Goal: Task Accomplishment & Management: Manage account settings

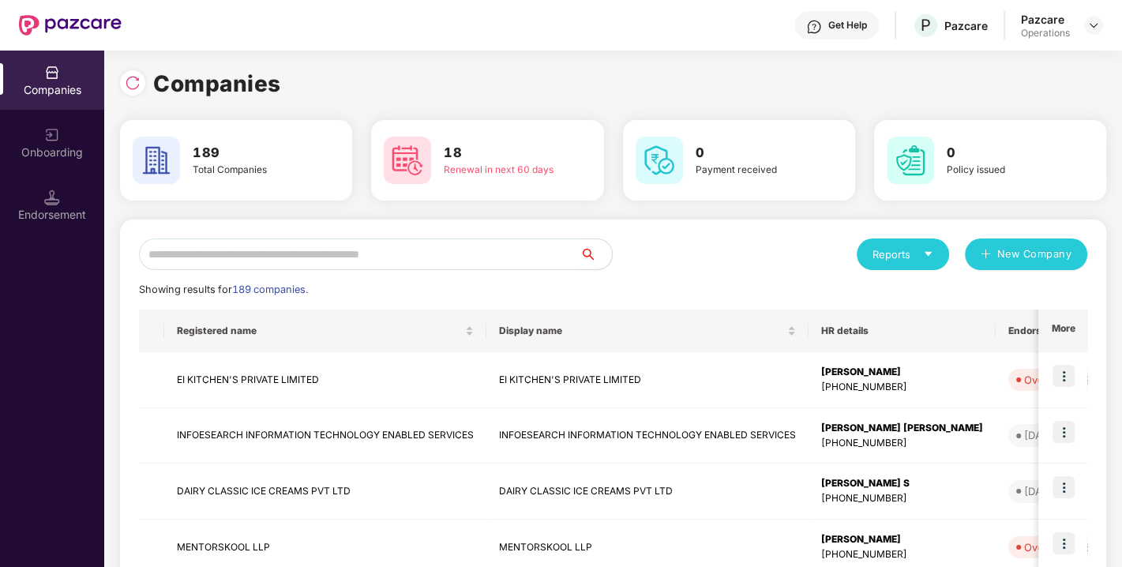
click at [309, 245] on input "text" at bounding box center [360, 255] width 442 height 32
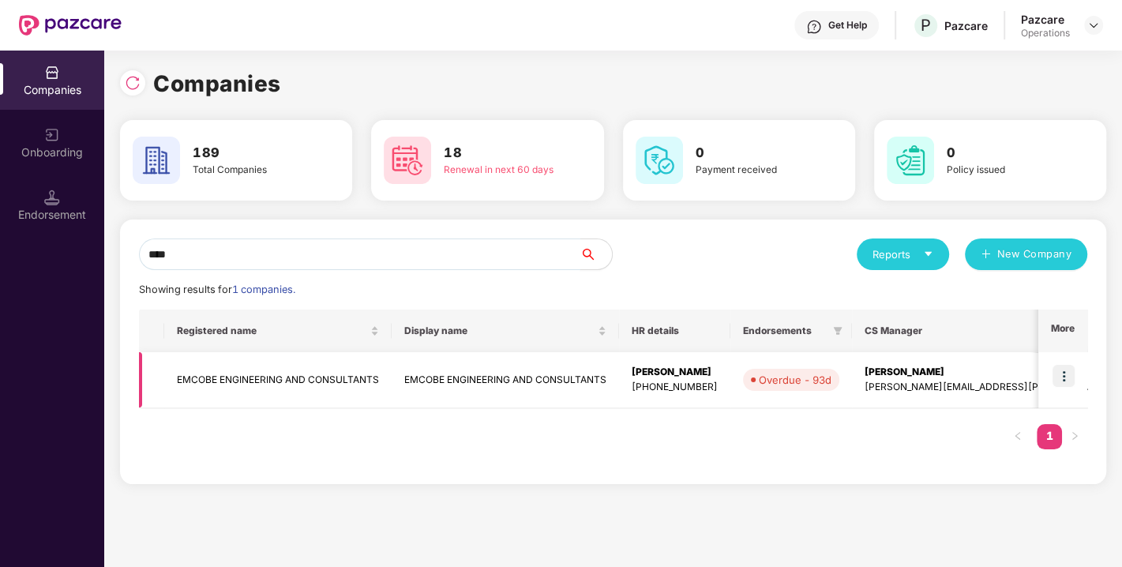
type input "****"
click at [1074, 368] on img at bounding box center [1064, 376] width 22 height 22
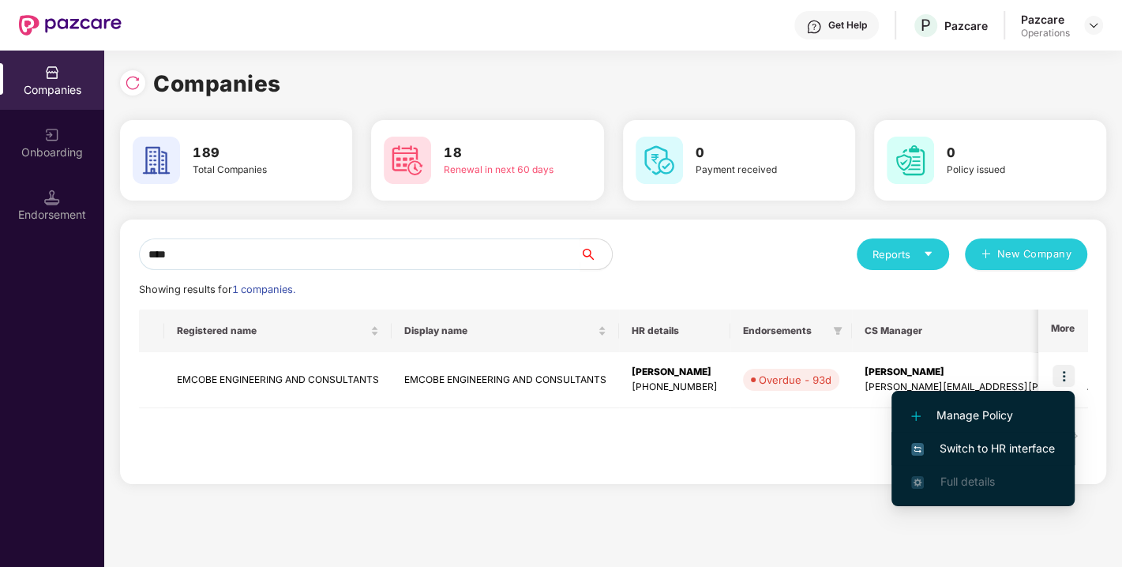
click at [994, 446] on span "Switch to HR interface" at bounding box center [984, 448] width 144 height 17
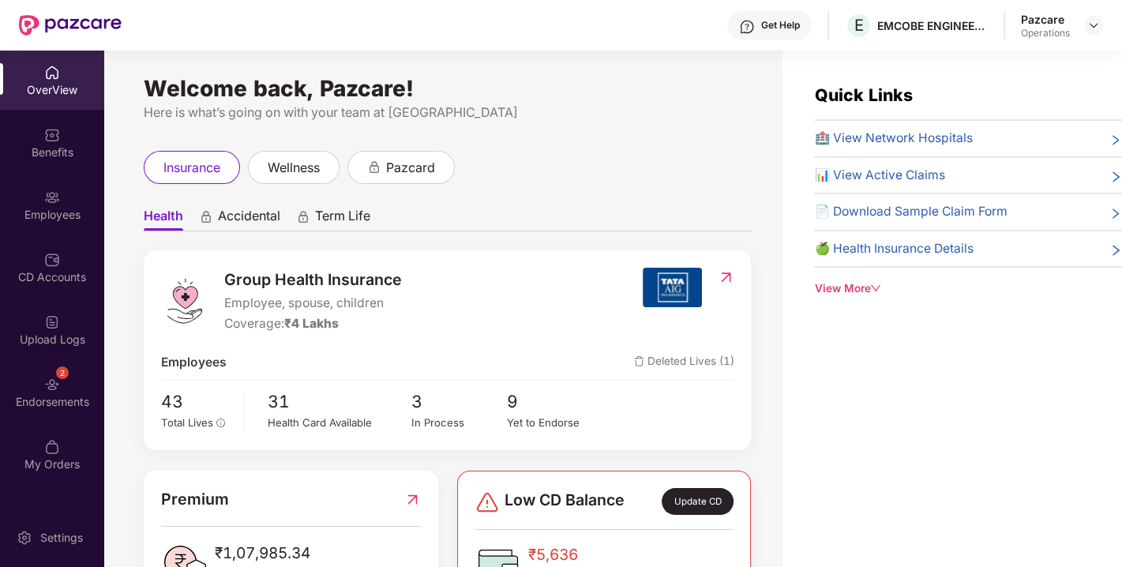
click at [38, 387] on div "2 Endorsements" at bounding box center [52, 392] width 104 height 59
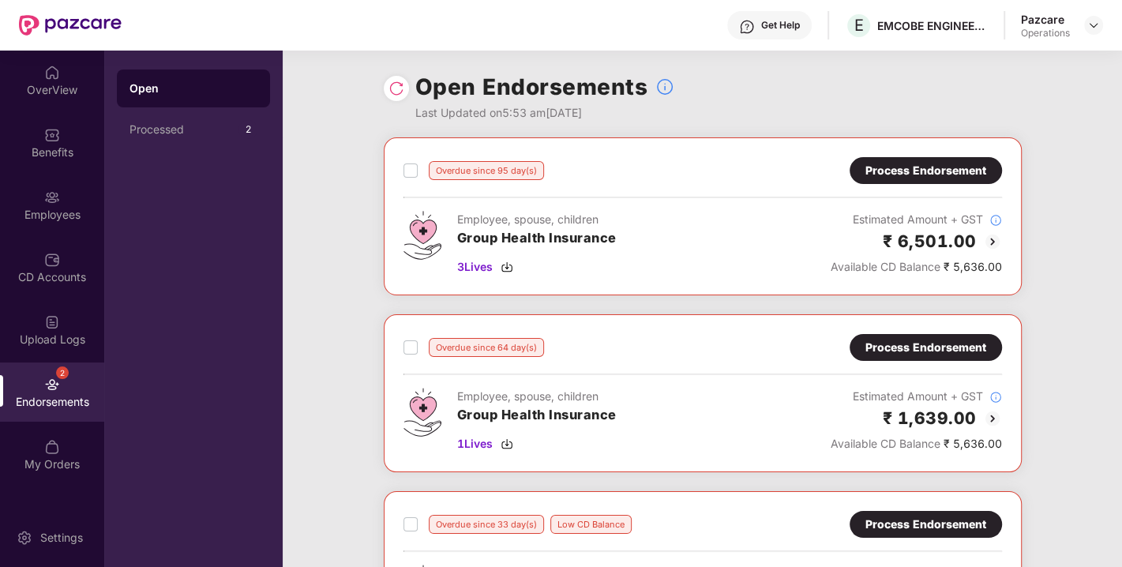
click at [393, 92] on img at bounding box center [397, 89] width 16 height 16
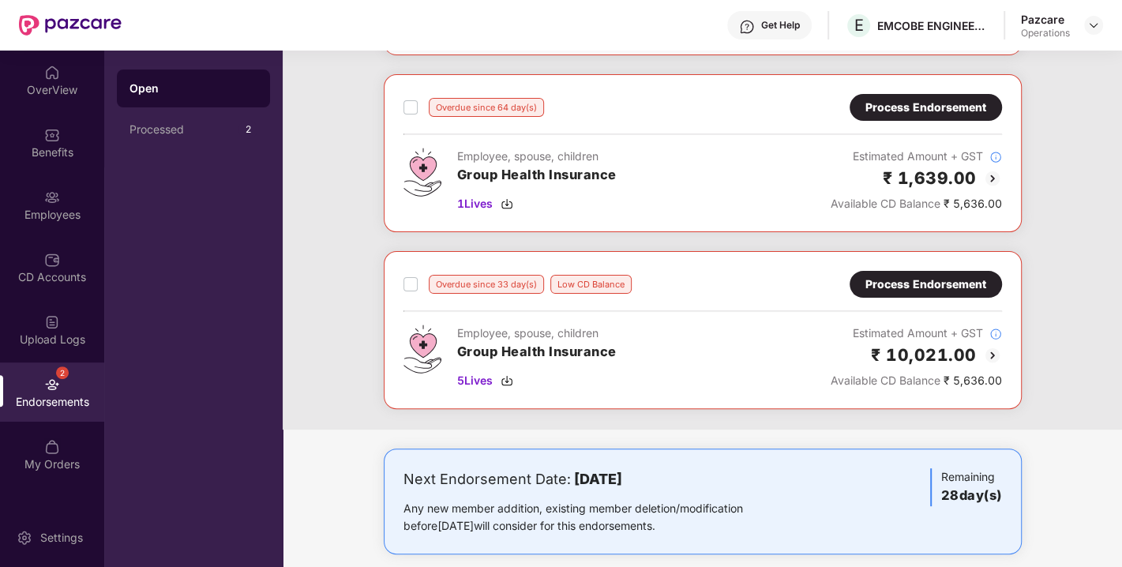
scroll to position [256, 0]
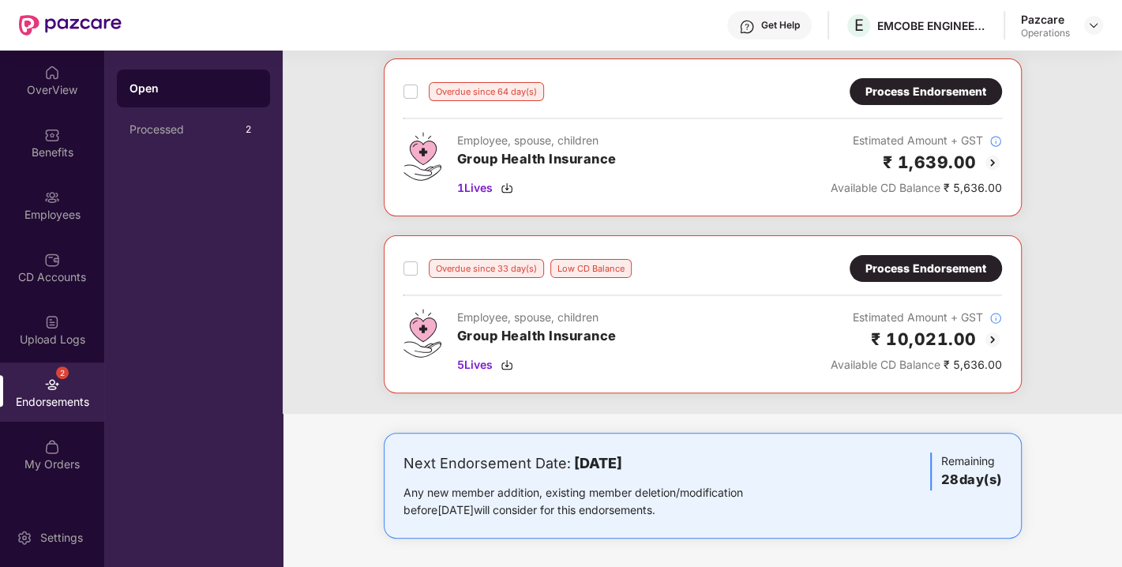
click at [934, 260] on div "Process Endorsement" at bounding box center [926, 268] width 121 height 17
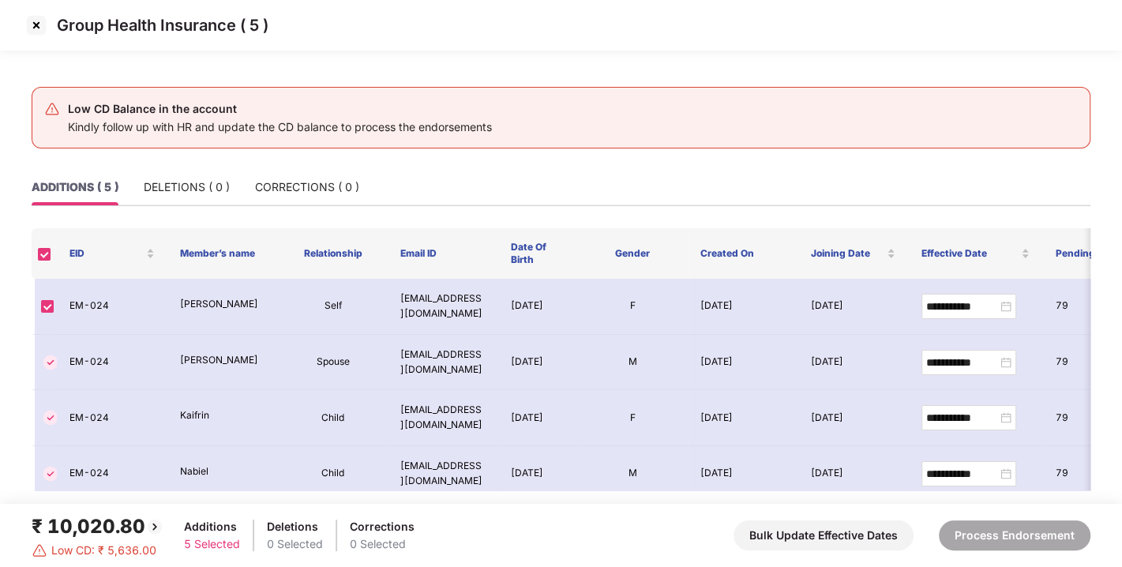
click at [39, 23] on img at bounding box center [36, 25] width 25 height 25
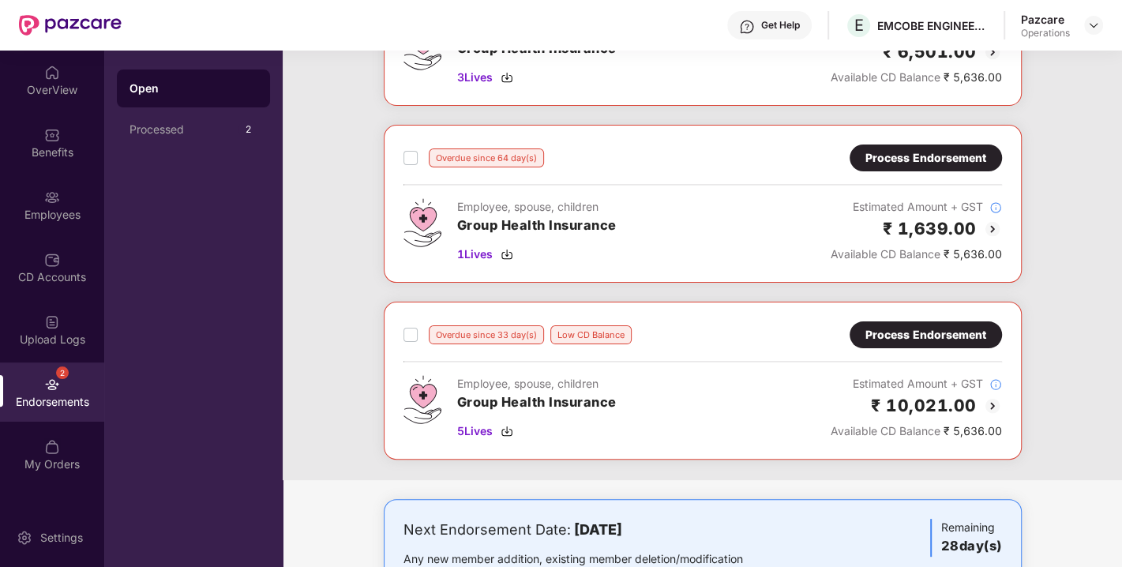
scroll to position [212, 0]
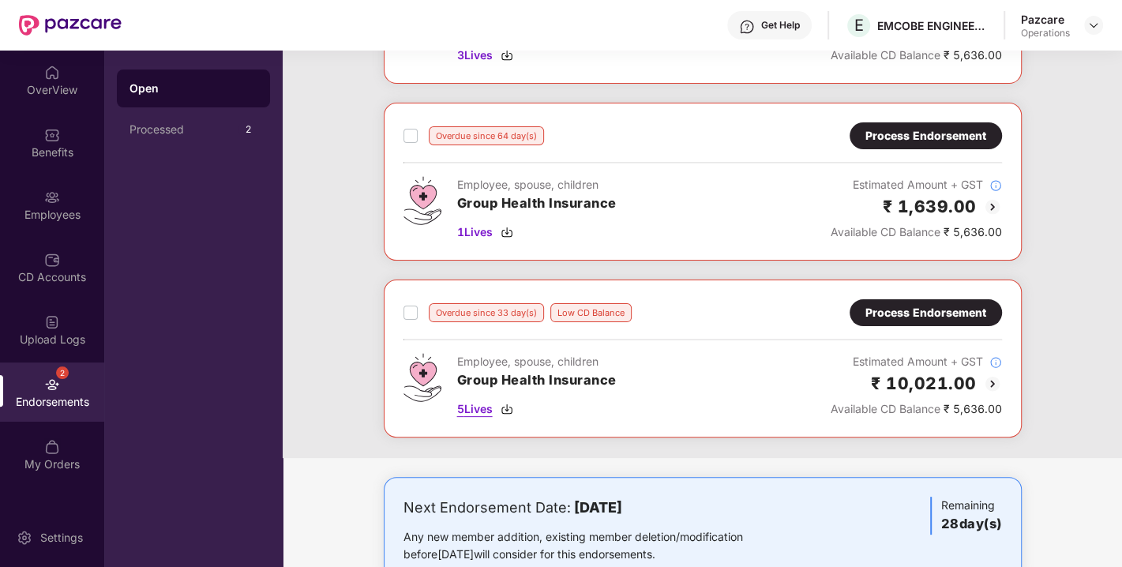
click at [505, 404] on img at bounding box center [507, 409] width 13 height 13
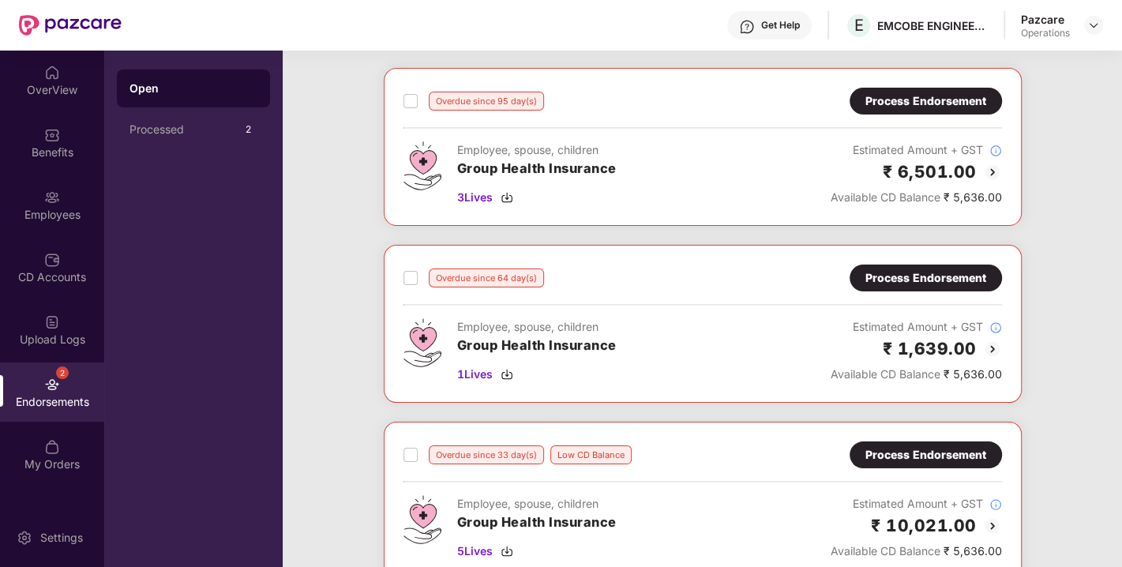
scroll to position [72, 0]
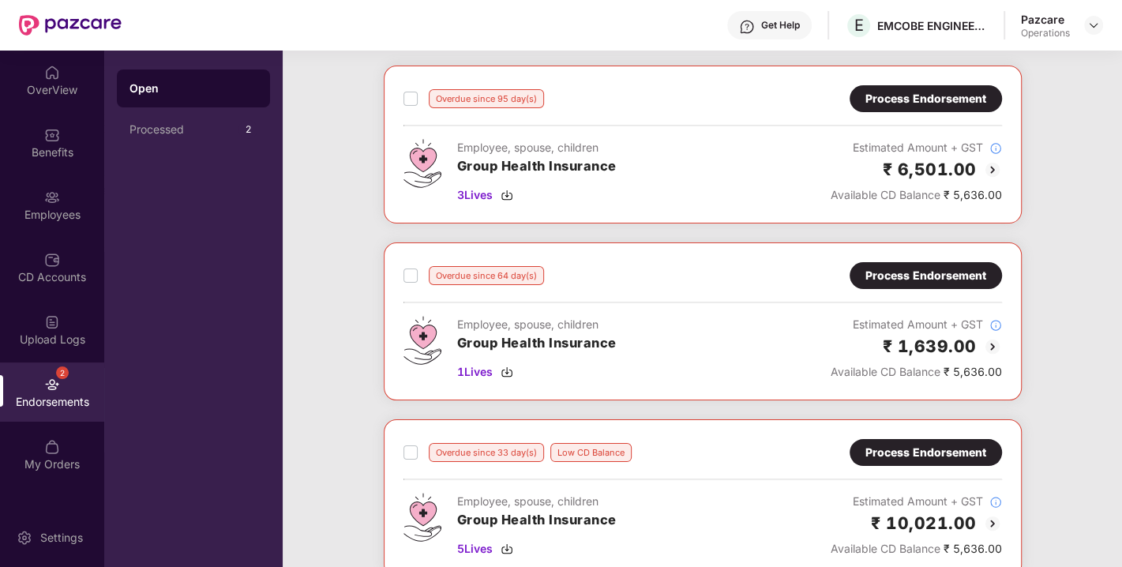
click at [904, 286] on div "Process Endorsement" at bounding box center [926, 275] width 152 height 27
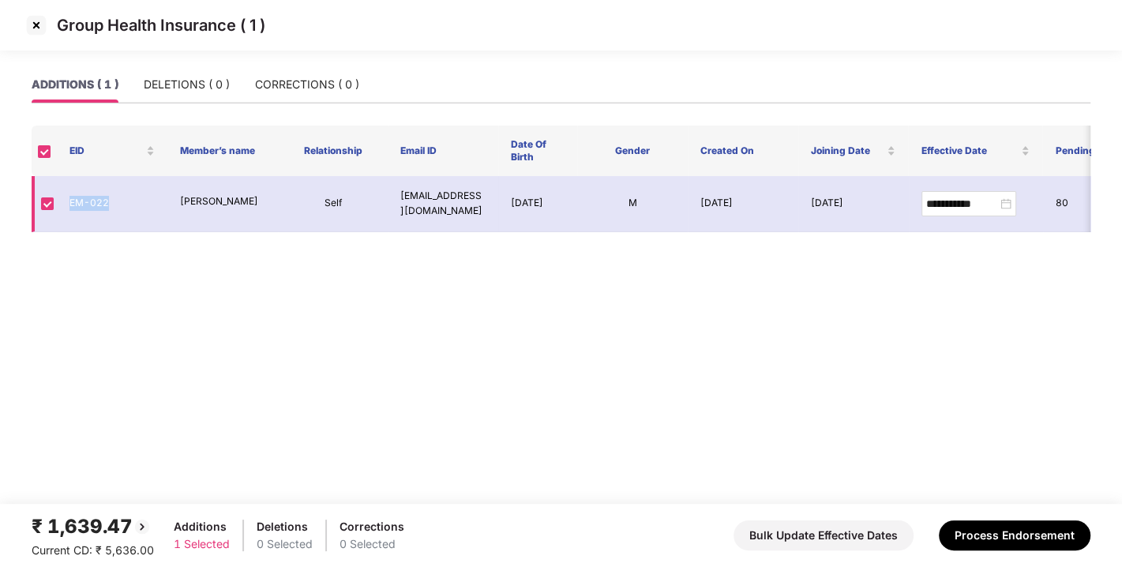
drag, startPoint x: 70, startPoint y: 207, endPoint x: 124, endPoint y: 203, distance: 54.6
click at [124, 203] on td "EM-022" at bounding box center [112, 204] width 111 height 56
copy td "EM-022"
click at [168, 224] on td "[PERSON_NAME]" at bounding box center [222, 204] width 111 height 56
click at [36, 29] on img at bounding box center [36, 25] width 25 height 25
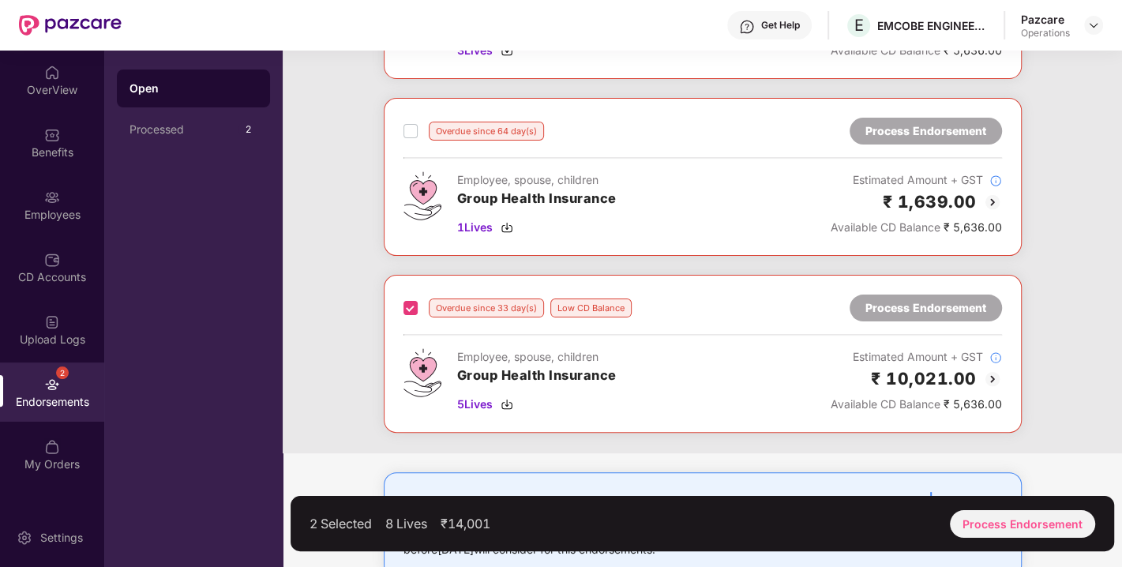
scroll to position [0, 0]
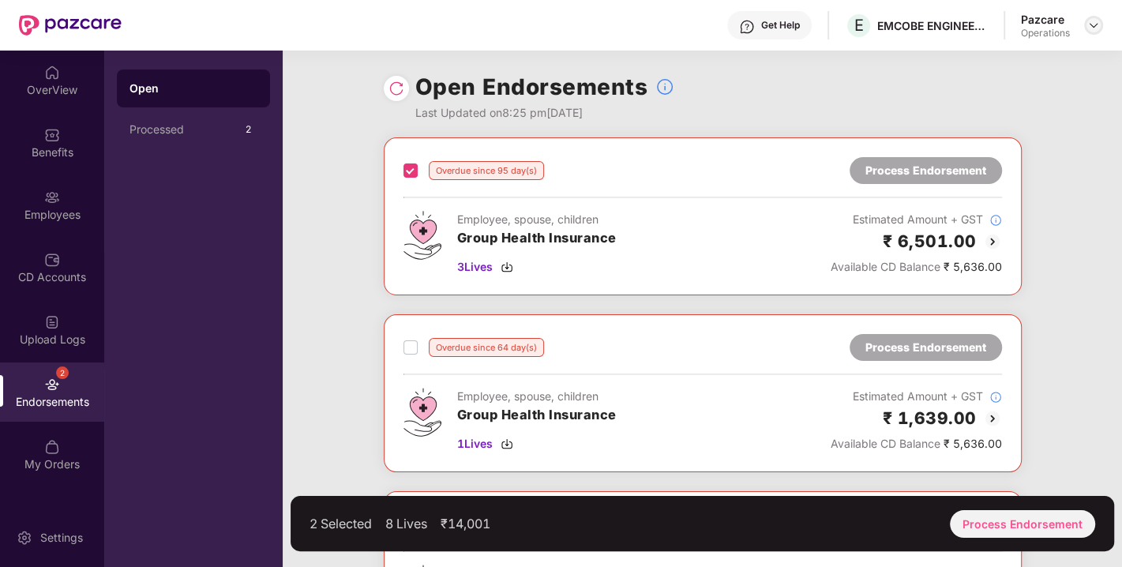
click at [1101, 17] on div at bounding box center [1094, 25] width 19 height 19
click at [1092, 20] on img at bounding box center [1094, 25] width 13 height 13
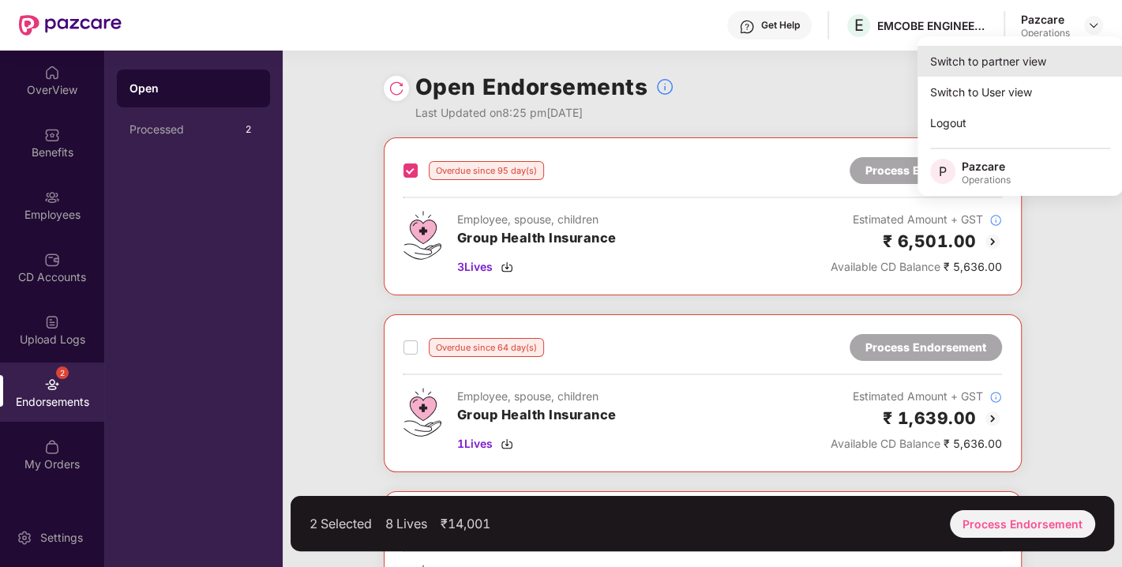
click at [986, 63] on div "Switch to partner view" at bounding box center [1020, 61] width 205 height 31
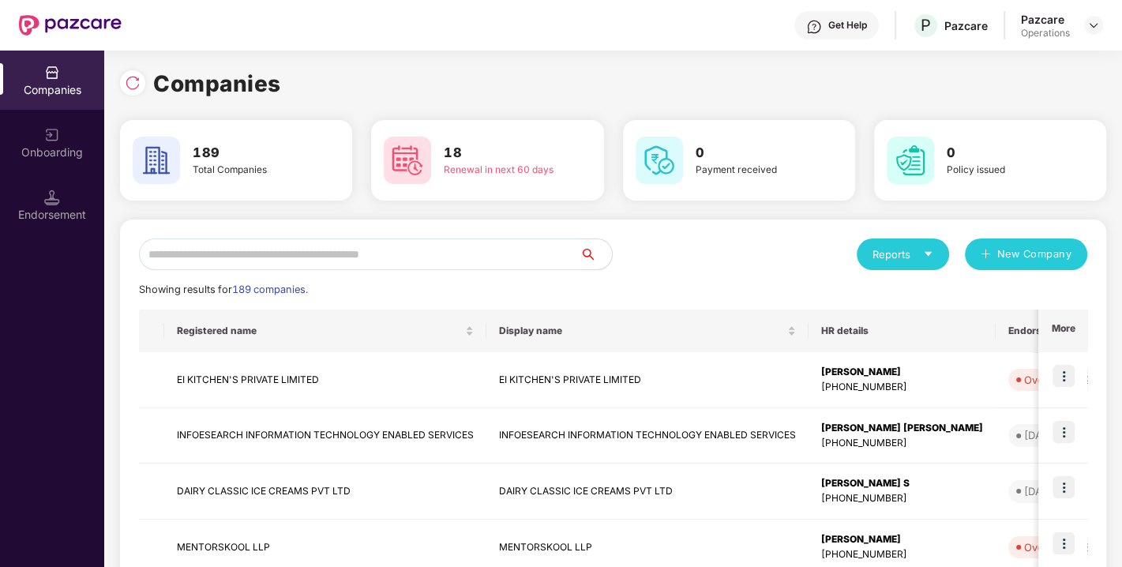
click at [476, 254] on input "text" at bounding box center [360, 255] width 442 height 32
click at [399, 250] on input "text" at bounding box center [360, 255] width 442 height 32
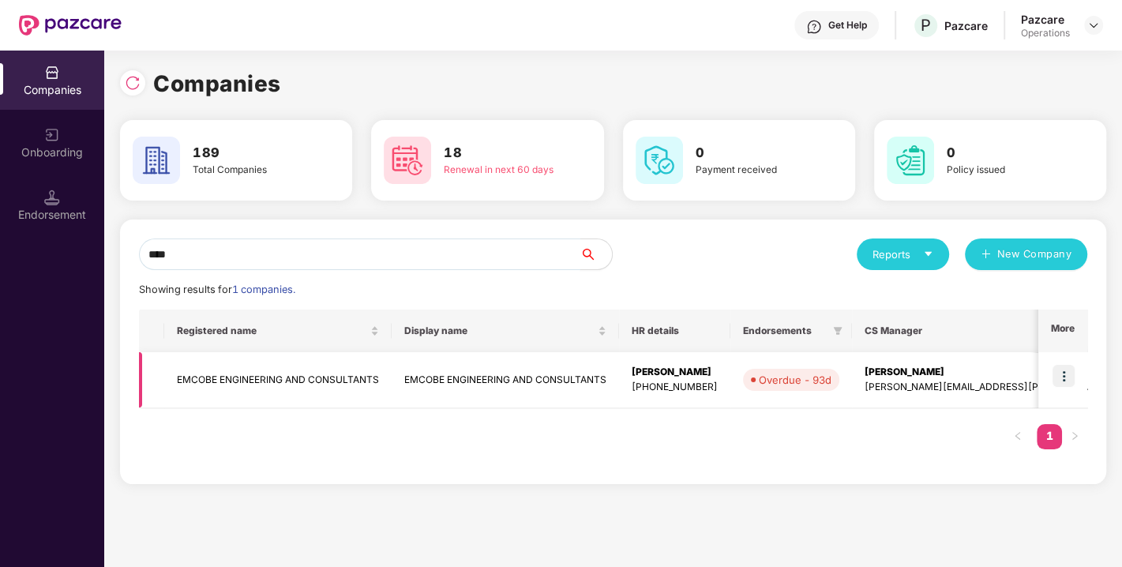
type input "****"
click at [246, 380] on td "EMCOBE ENGINEERING AND CONSULTANTS" at bounding box center [277, 380] width 227 height 56
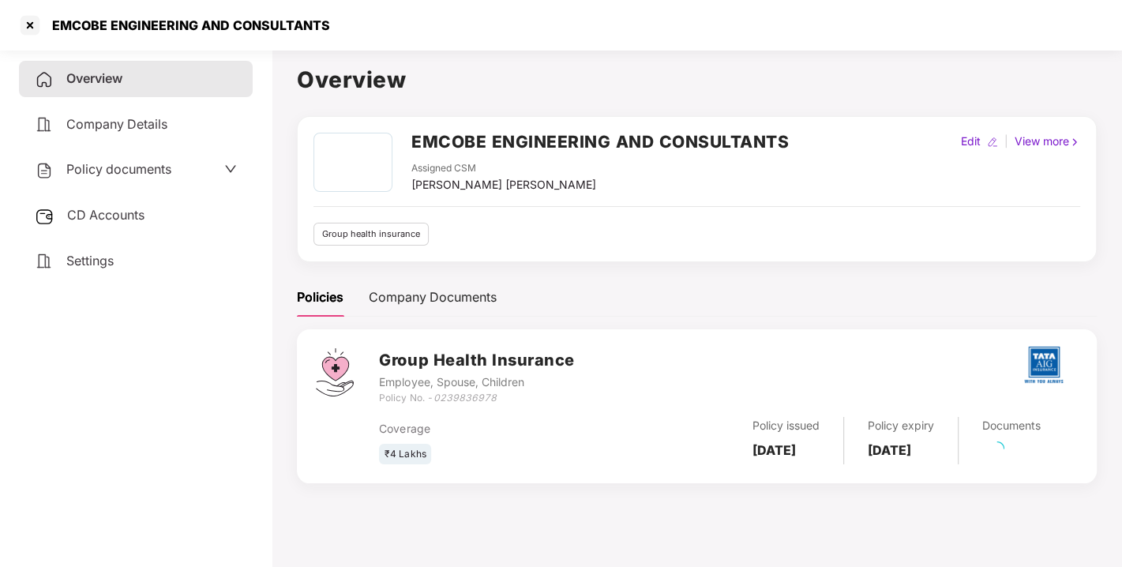
click at [108, 218] on span "CD Accounts" at bounding box center [105, 215] width 77 height 16
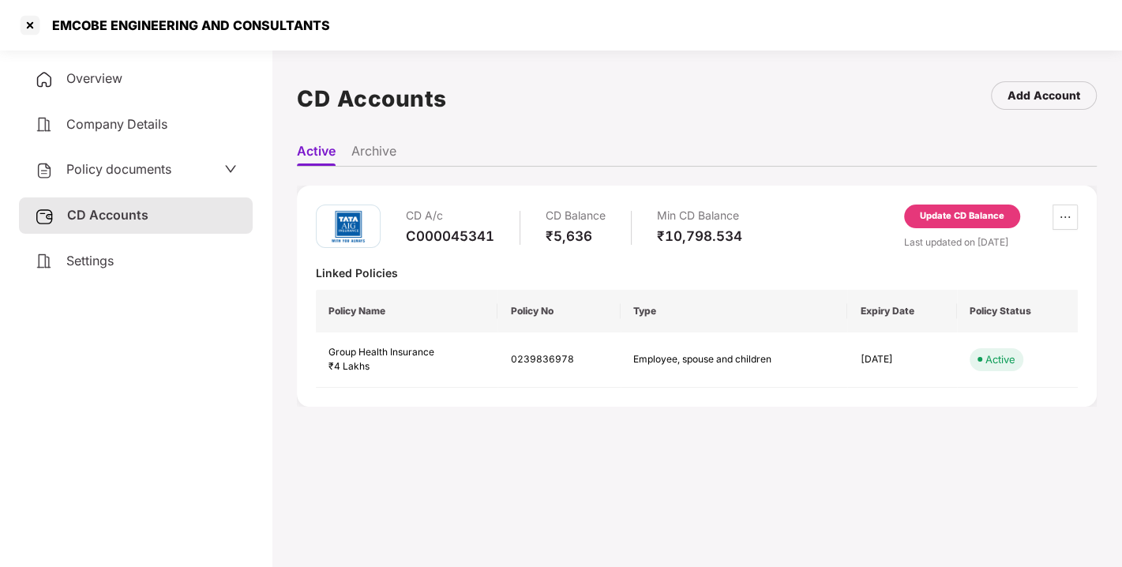
click at [944, 216] on div "Update CD Balance" at bounding box center [962, 216] width 85 height 14
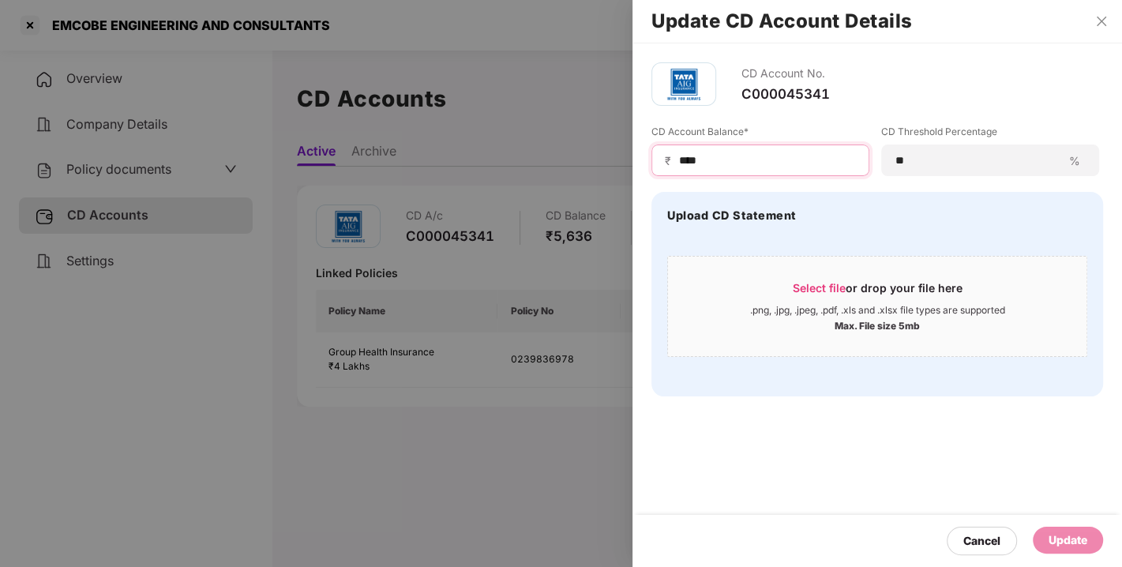
drag, startPoint x: 727, startPoint y: 160, endPoint x: 530, endPoint y: 179, distance: 198.5
click at [530, 179] on div "Update CD Account Details CD Account No. C000045341 CD Account Balance* ₹ **** …" at bounding box center [561, 283] width 1122 height 567
type input "*****"
click at [1070, 547] on div "Update" at bounding box center [1068, 540] width 39 height 17
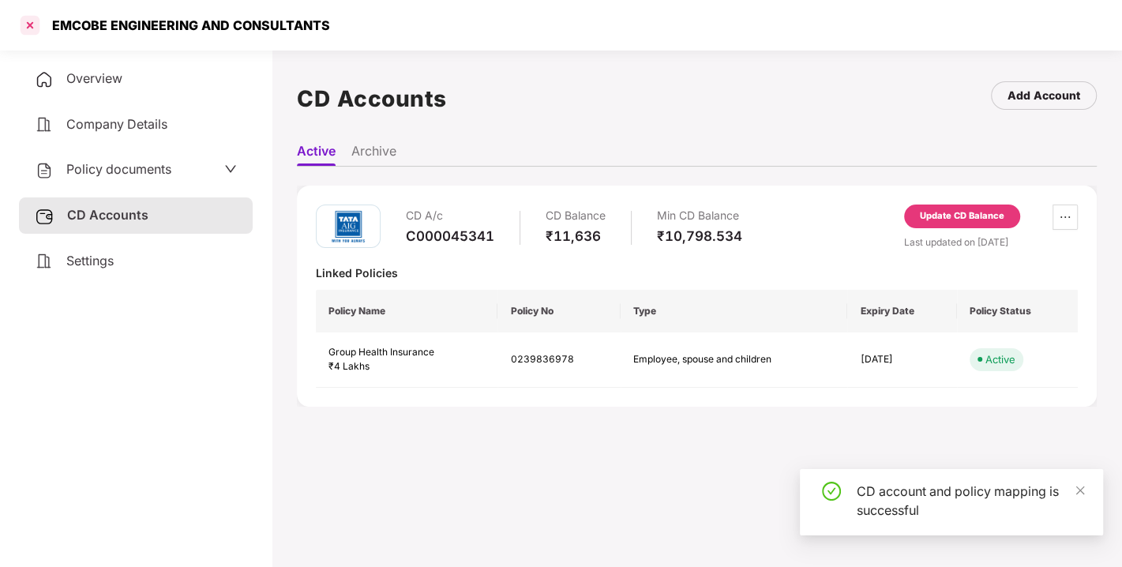
click at [21, 25] on div at bounding box center [29, 25] width 25 height 25
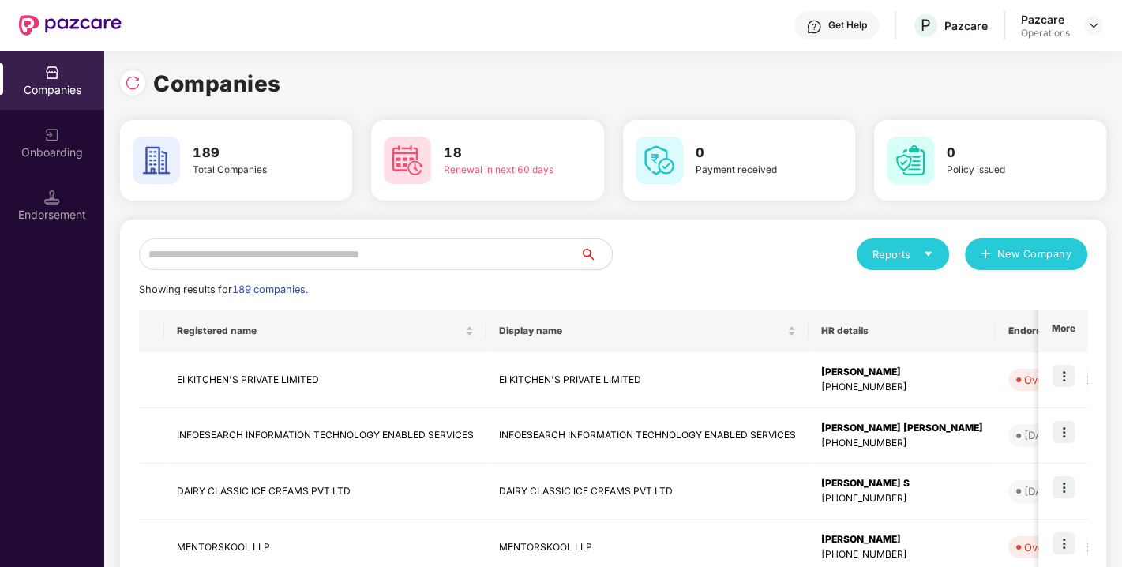
click at [185, 261] on input "text" at bounding box center [360, 255] width 442 height 32
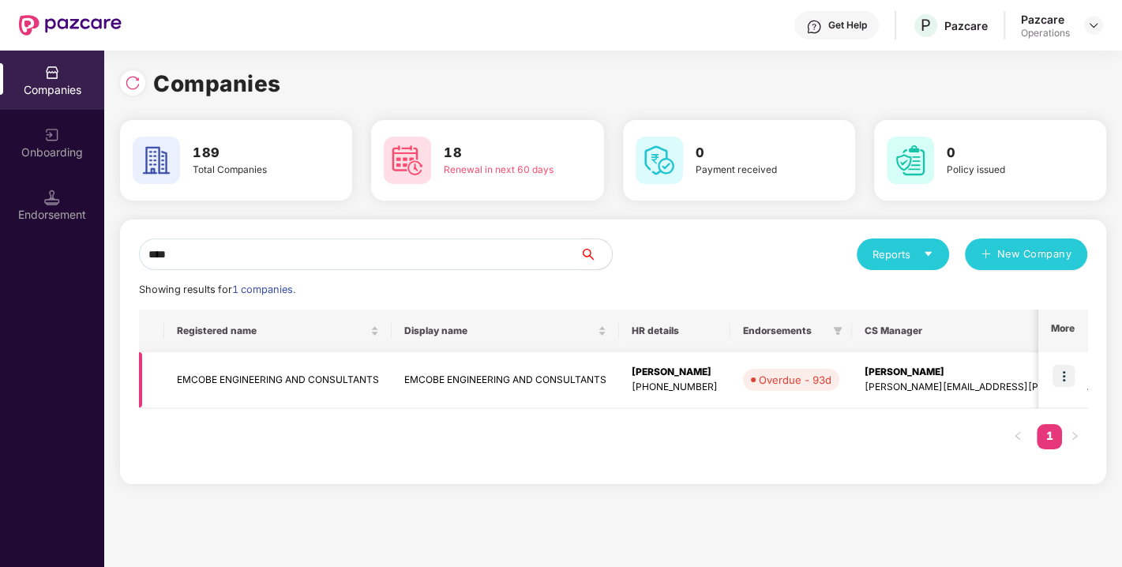
type input "****"
click at [1059, 377] on img at bounding box center [1064, 376] width 22 height 22
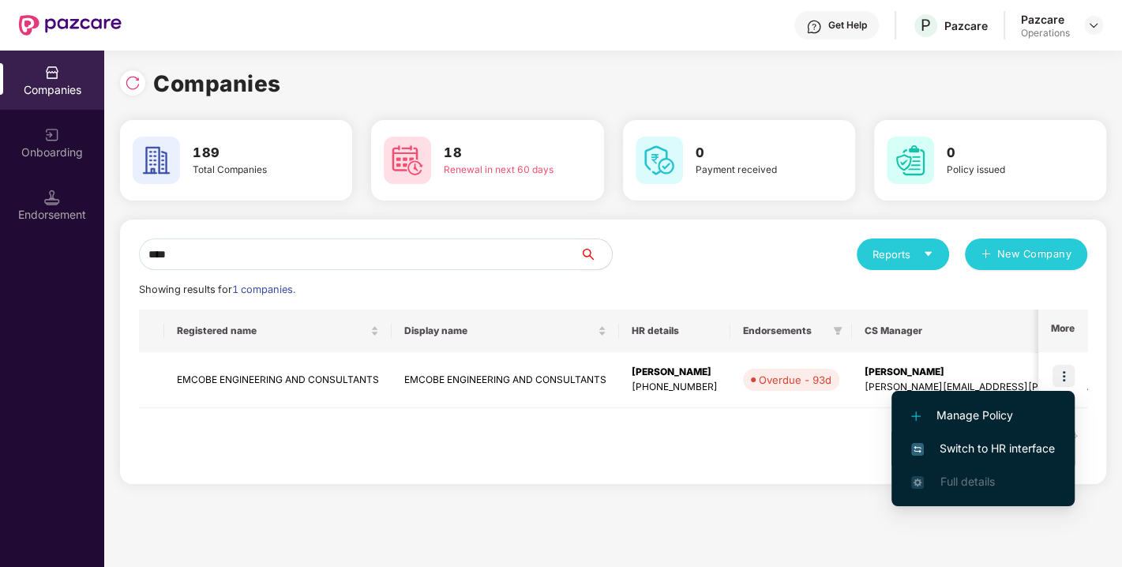
click at [983, 440] on span "Switch to HR interface" at bounding box center [984, 448] width 144 height 17
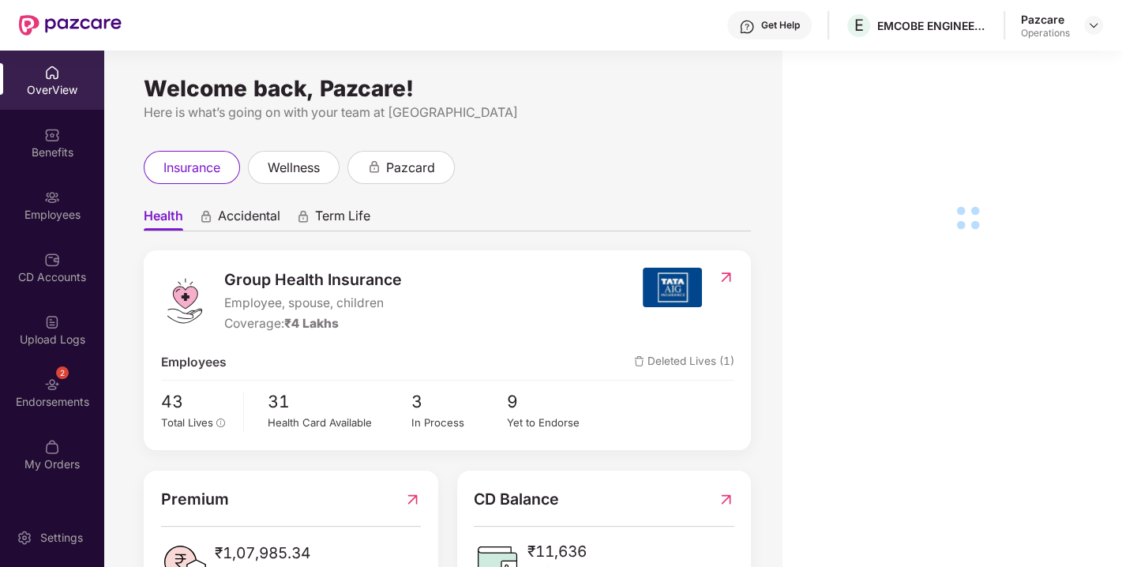
click at [34, 390] on div "2 Endorsements" at bounding box center [52, 392] width 104 height 59
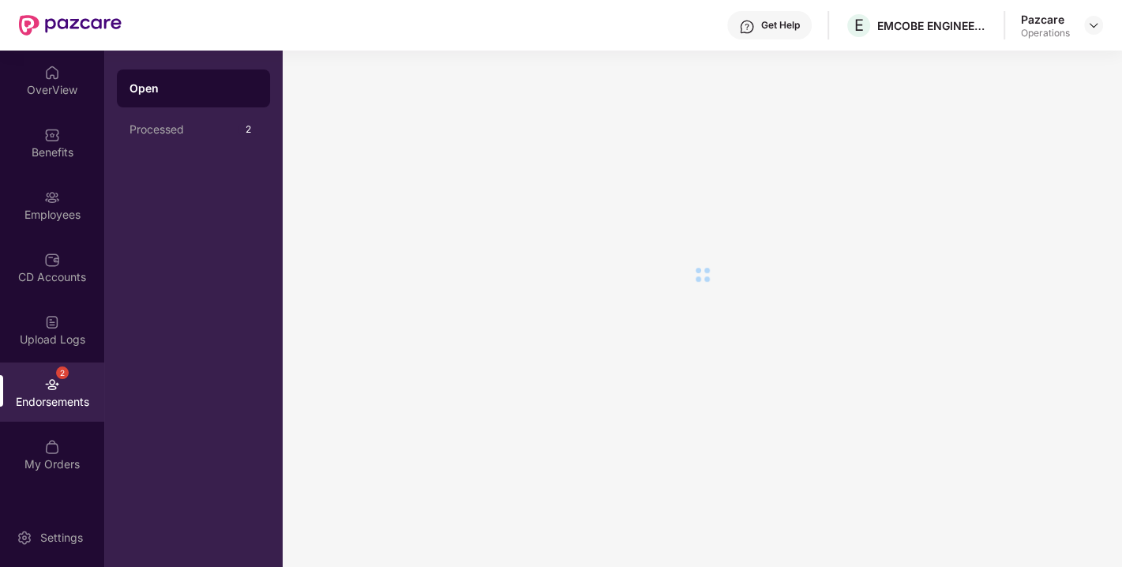
click at [34, 390] on div "2 Endorsements" at bounding box center [52, 392] width 104 height 59
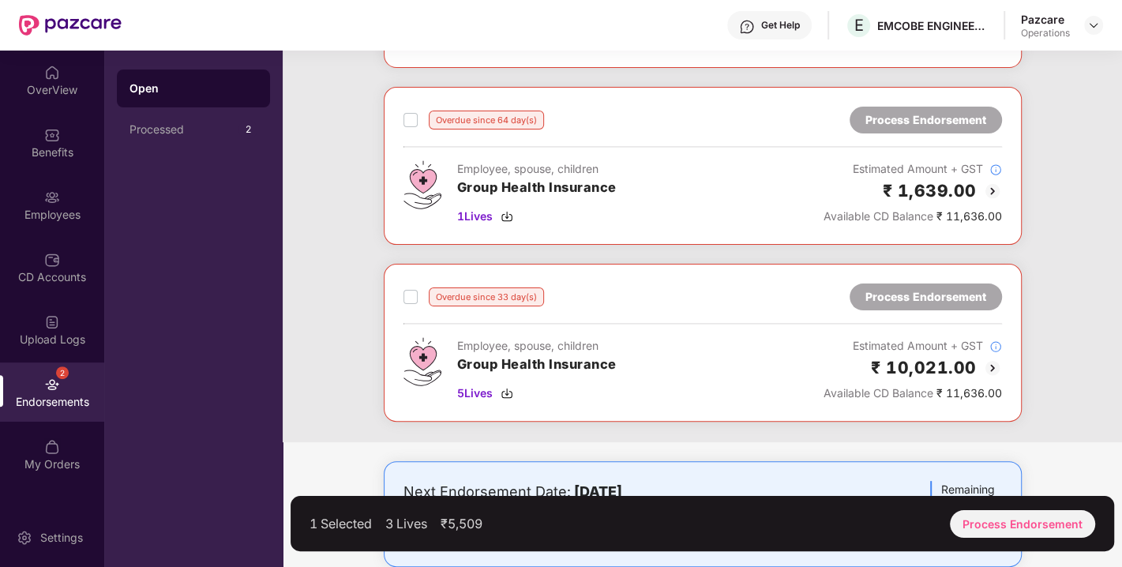
scroll to position [233, 0]
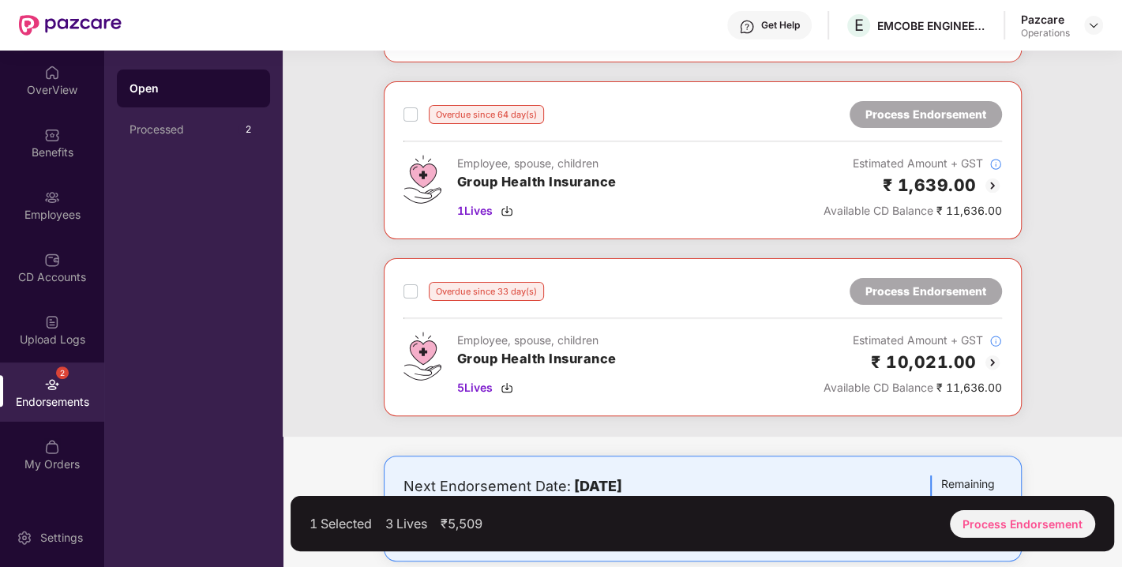
click at [415, 278] on div "Overdue since 33 day(s) Process Endorsement" at bounding box center [703, 291] width 599 height 27
click at [1036, 532] on div "Process Endorsement" at bounding box center [1022, 524] width 145 height 28
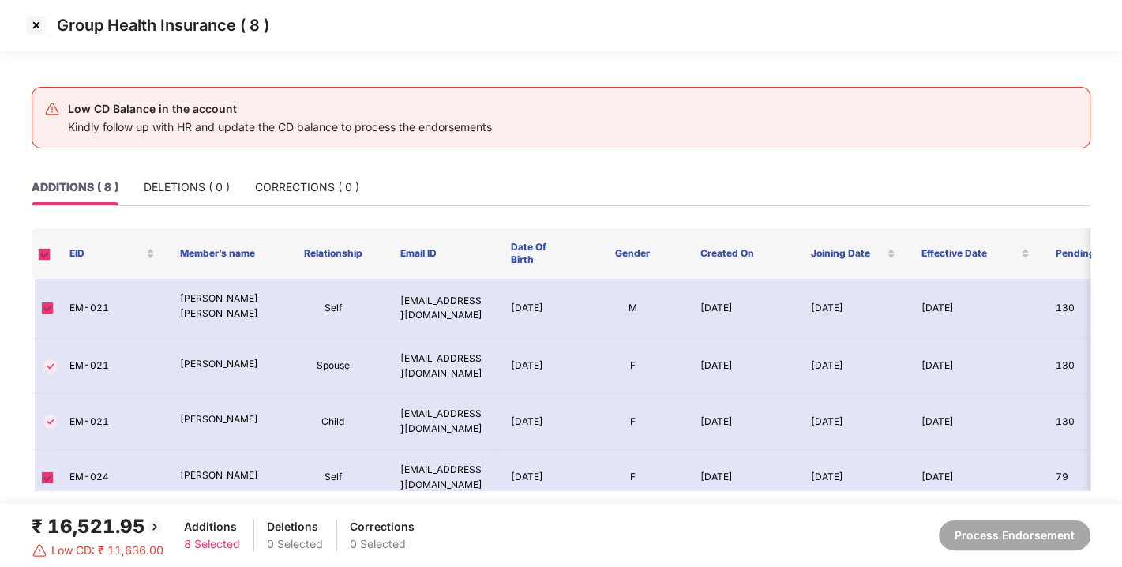
click at [39, 27] on img at bounding box center [36, 25] width 25 height 25
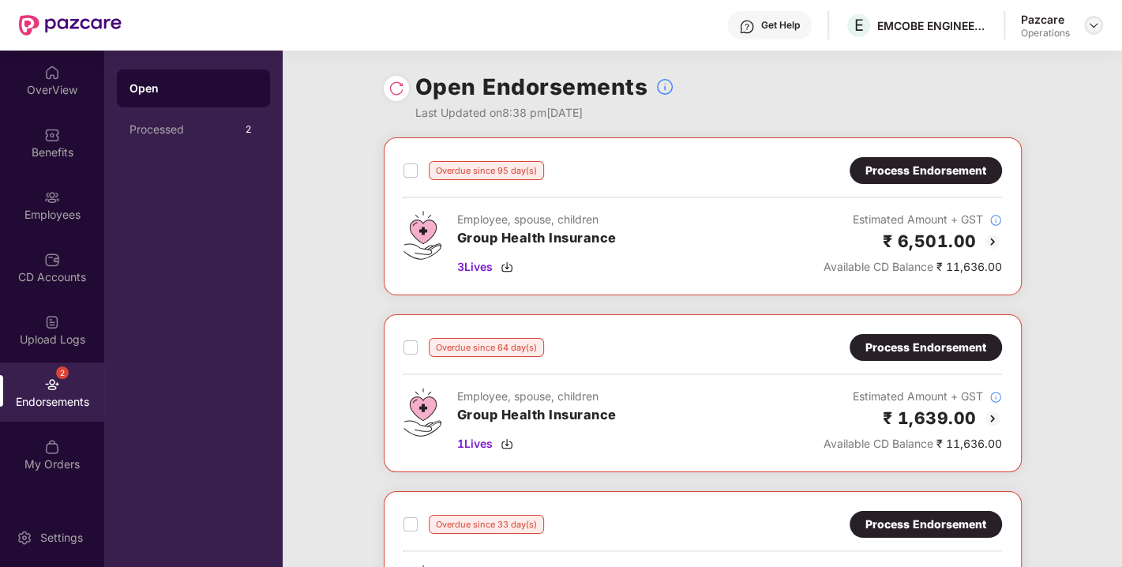
click at [1090, 27] on img at bounding box center [1094, 25] width 13 height 13
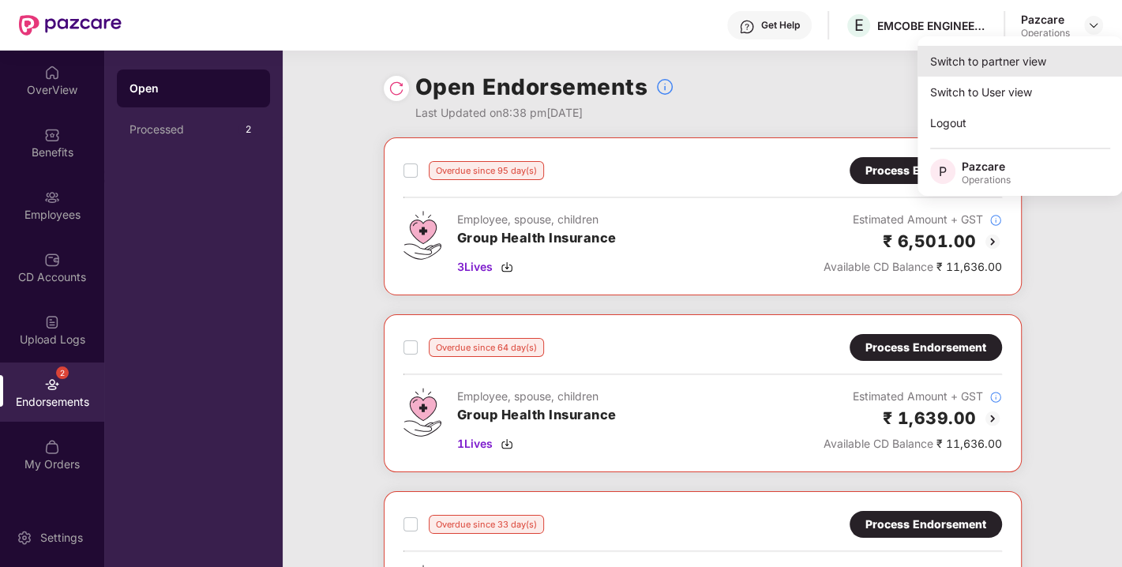
click at [983, 61] on div "Switch to partner view" at bounding box center [1020, 61] width 205 height 31
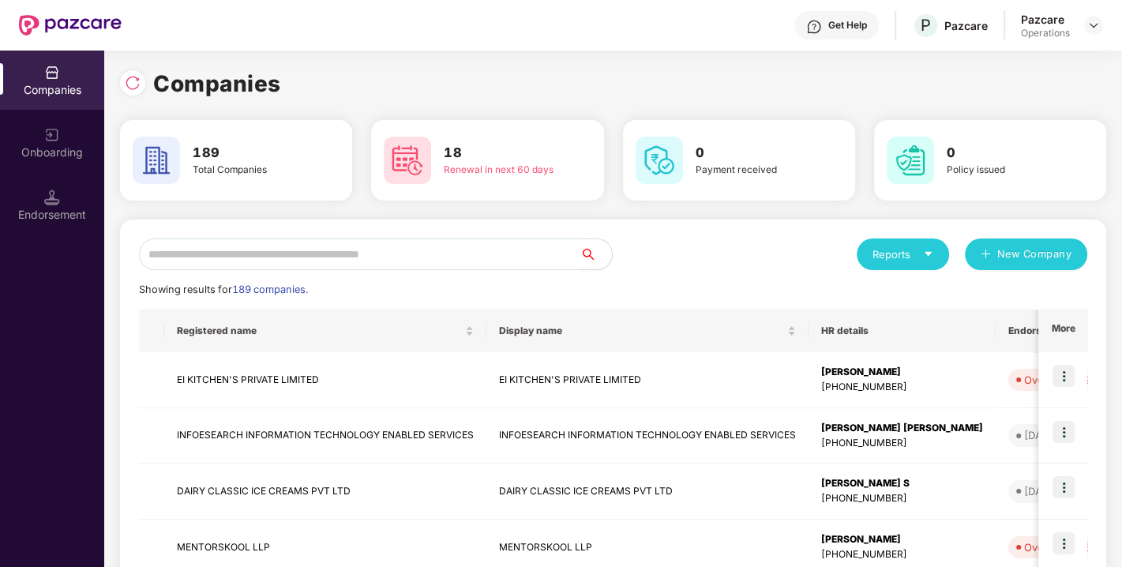
click at [233, 261] on input "text" at bounding box center [360, 255] width 442 height 32
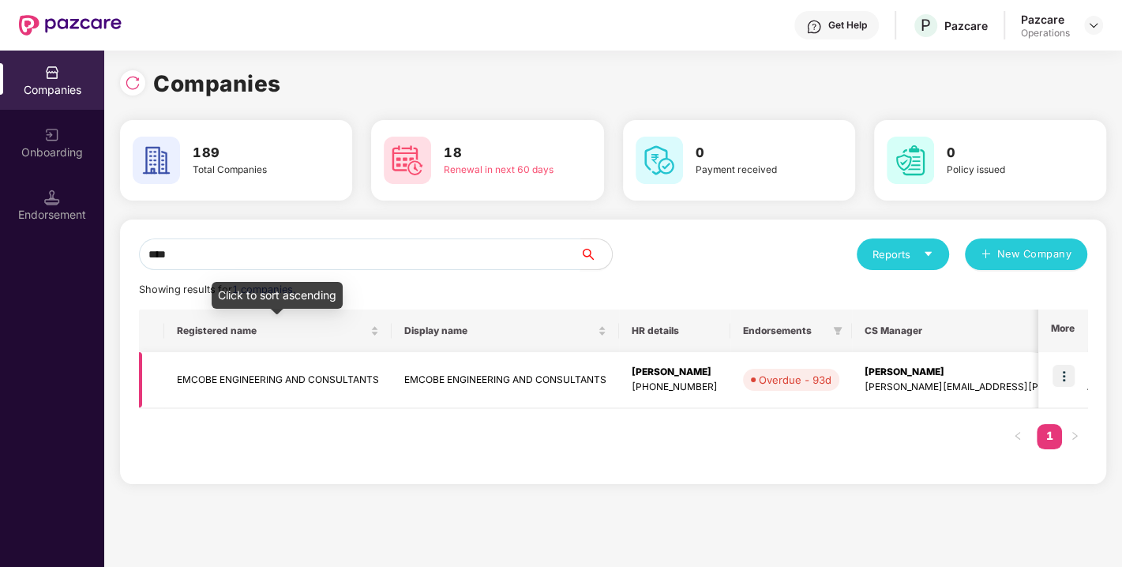
type input "****"
click at [256, 369] on td "EMCOBE ENGINEERING AND CONSULTANTS" at bounding box center [277, 380] width 227 height 56
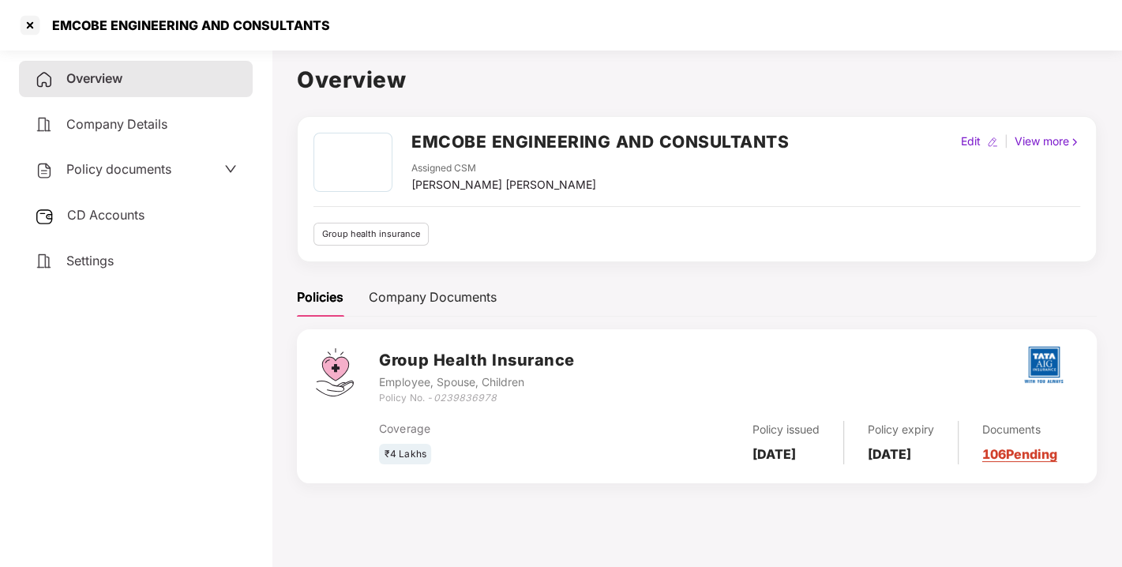
click at [95, 212] on span "CD Accounts" at bounding box center [105, 215] width 77 height 16
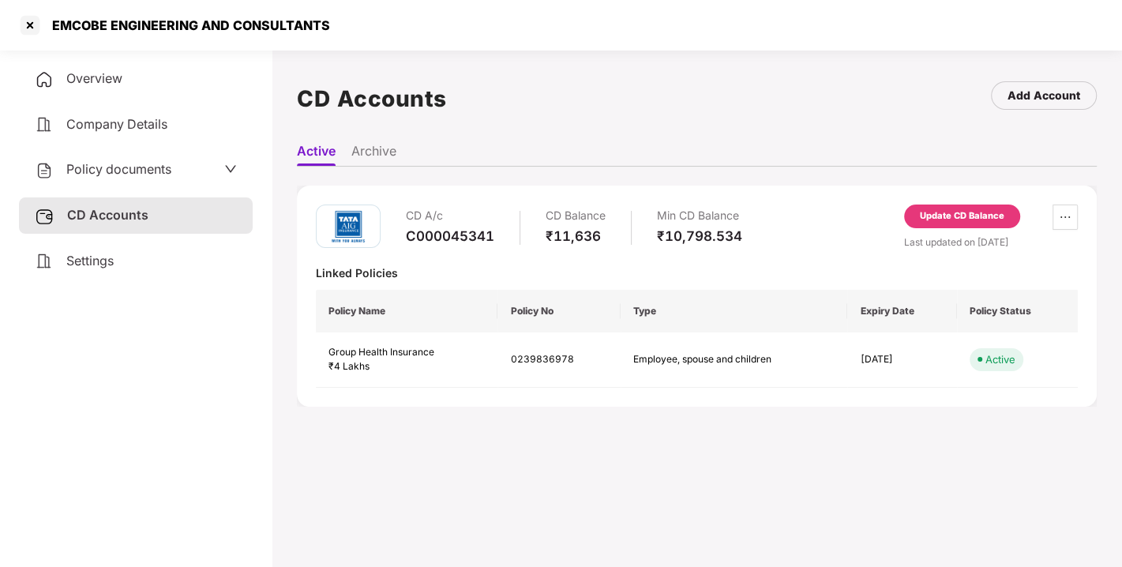
click at [949, 207] on div "Update CD Balance" at bounding box center [962, 217] width 116 height 24
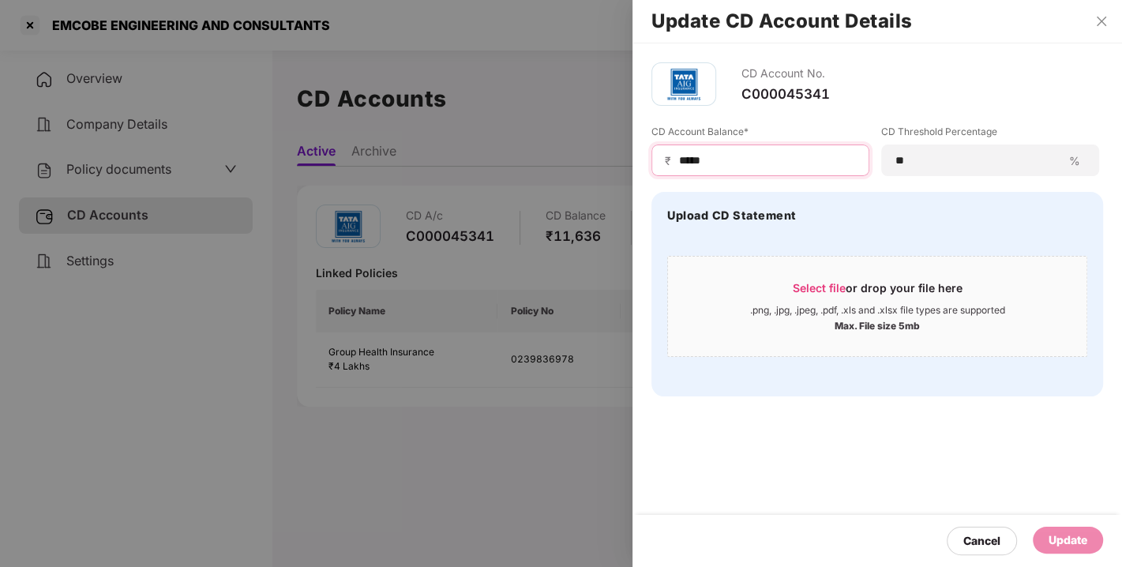
click at [748, 155] on input "*****" at bounding box center [767, 160] width 179 height 17
drag, startPoint x: 723, startPoint y: 160, endPoint x: 591, endPoint y: 190, distance: 135.3
click at [591, 190] on div "Update CD Account Details CD Account No. C000045341 CD Account Balance* ₹ *****…" at bounding box center [561, 283] width 1122 height 567
type input "*"
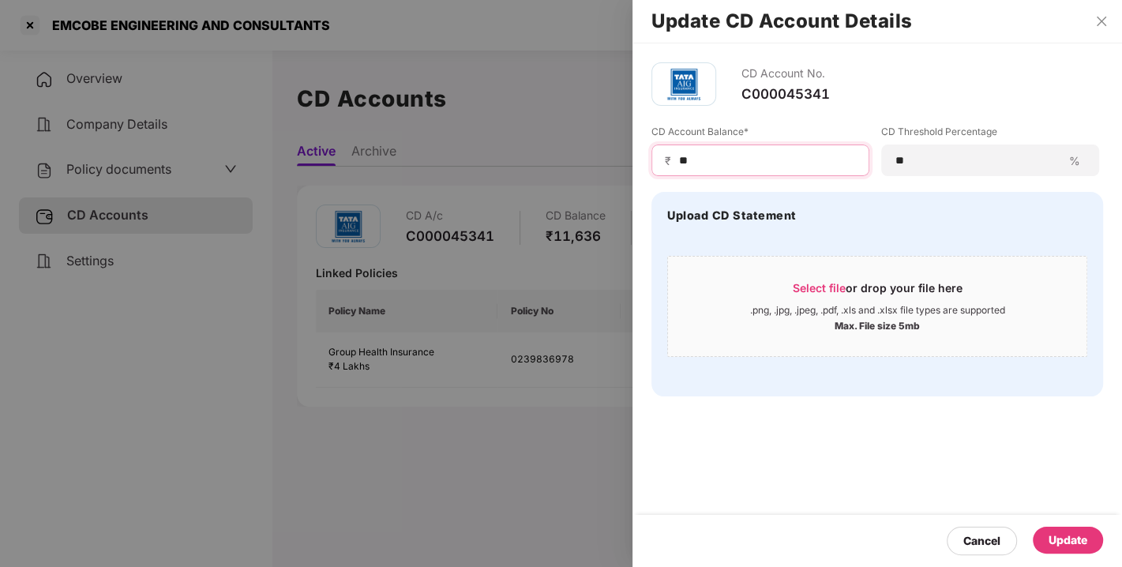
type input "*"
type input "*****"
click at [1058, 540] on div "Update" at bounding box center [1068, 540] width 39 height 17
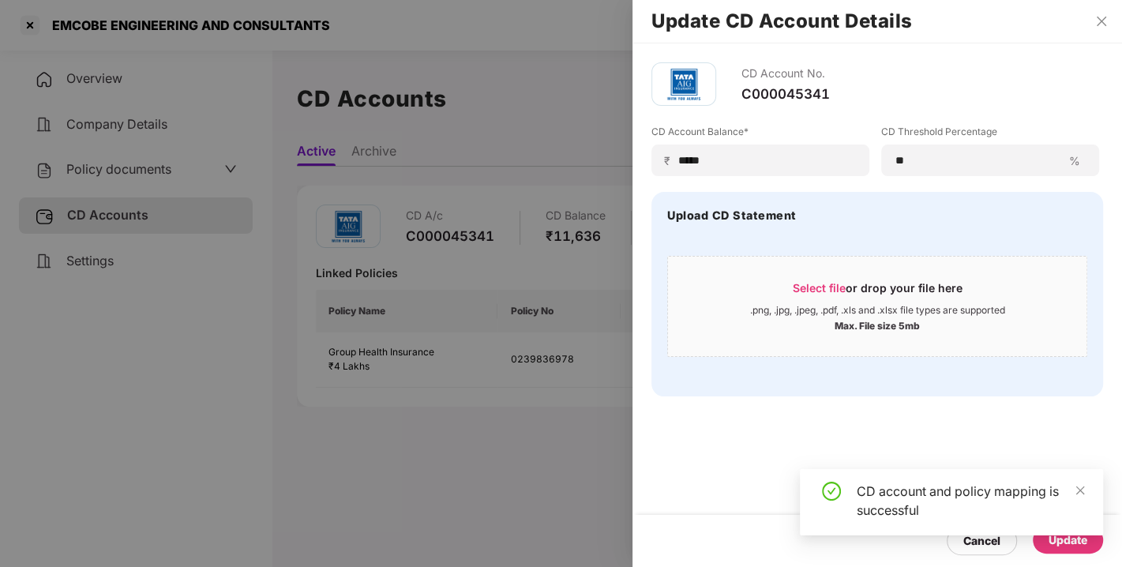
click at [600, 294] on div at bounding box center [561, 283] width 1122 height 567
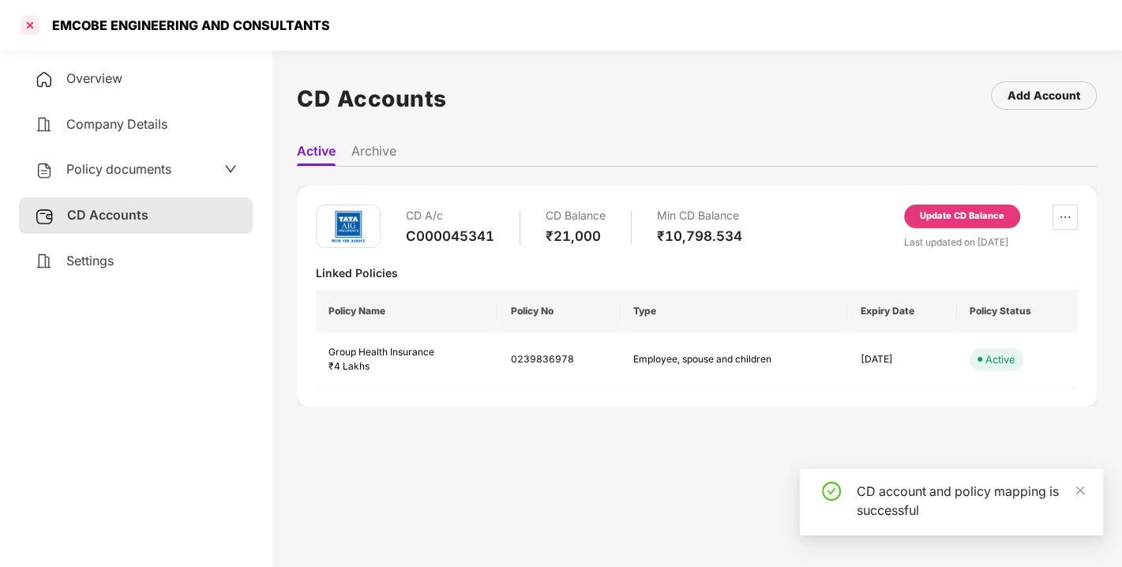
click at [26, 20] on div at bounding box center [29, 25] width 25 height 25
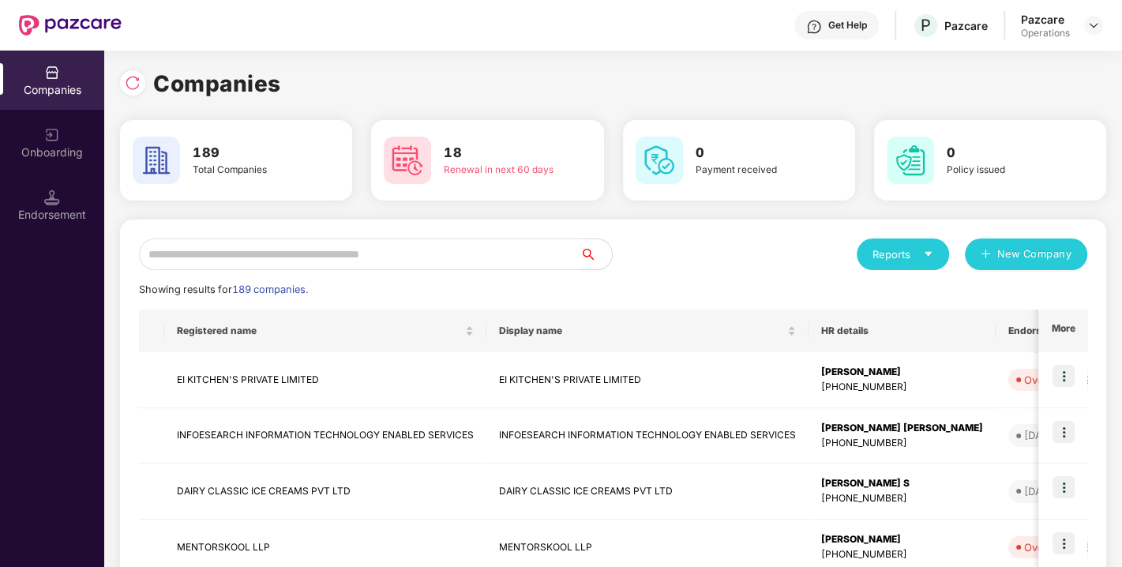
click at [209, 254] on input "text" at bounding box center [360, 255] width 442 height 32
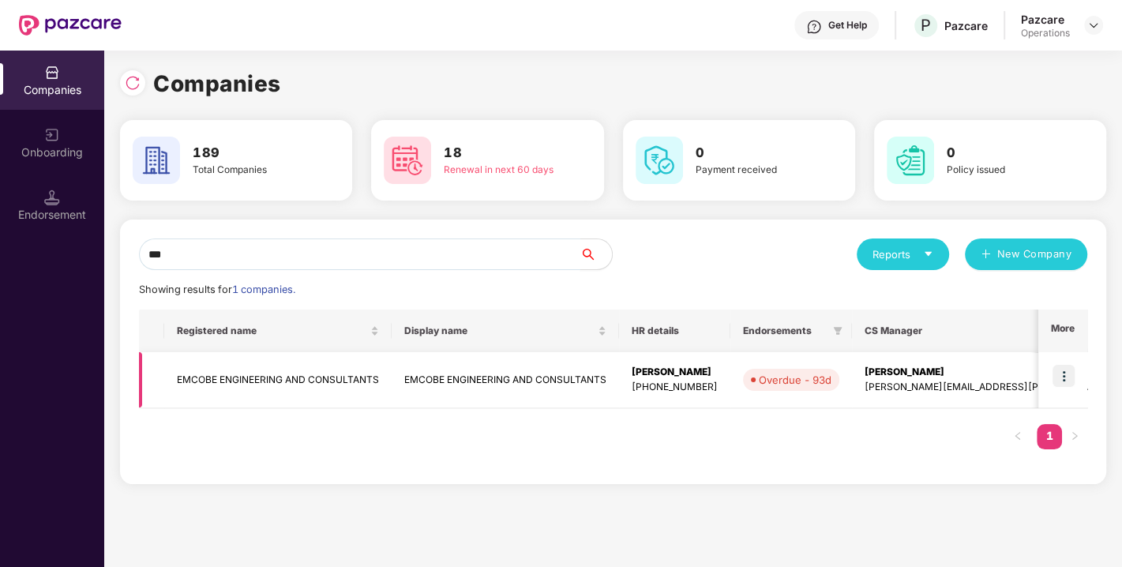
type input "***"
click at [1066, 379] on img at bounding box center [1064, 376] width 22 height 22
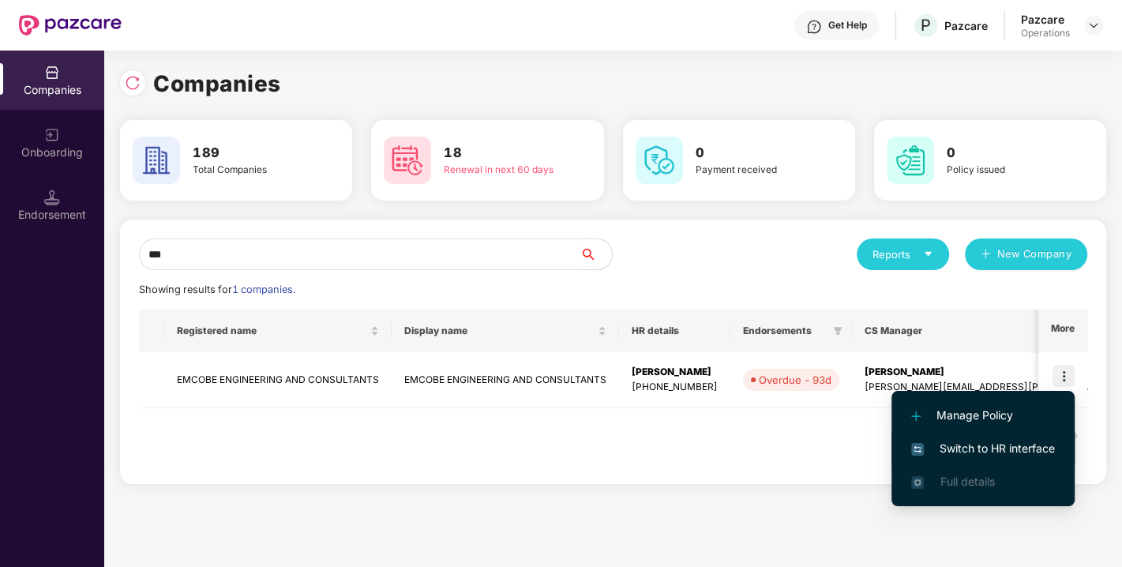
click at [993, 438] on li "Switch to HR interface" at bounding box center [983, 448] width 183 height 33
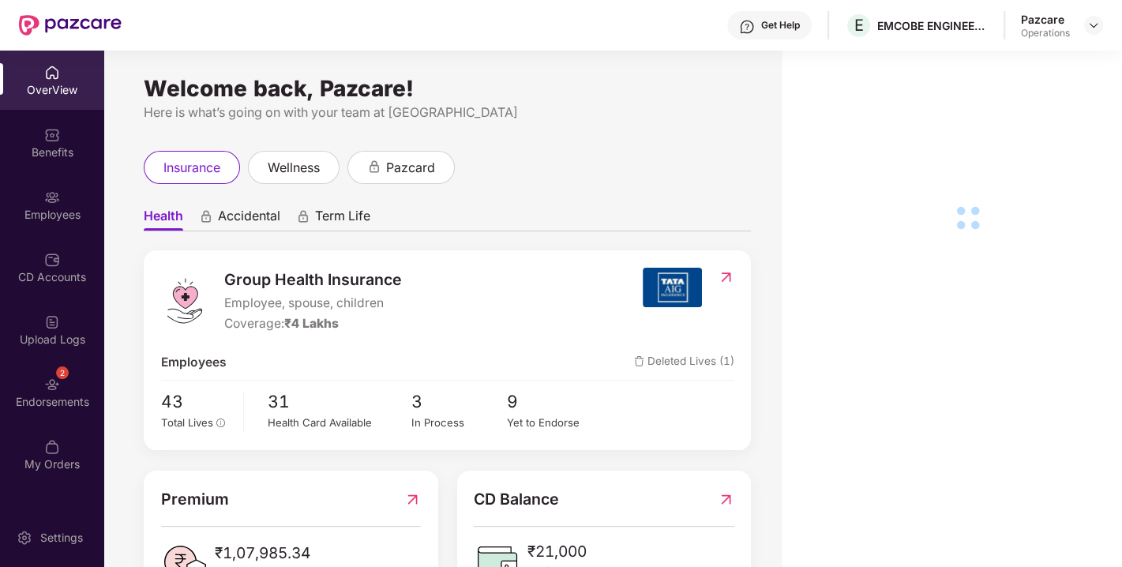
click at [45, 383] on img at bounding box center [52, 385] width 16 height 16
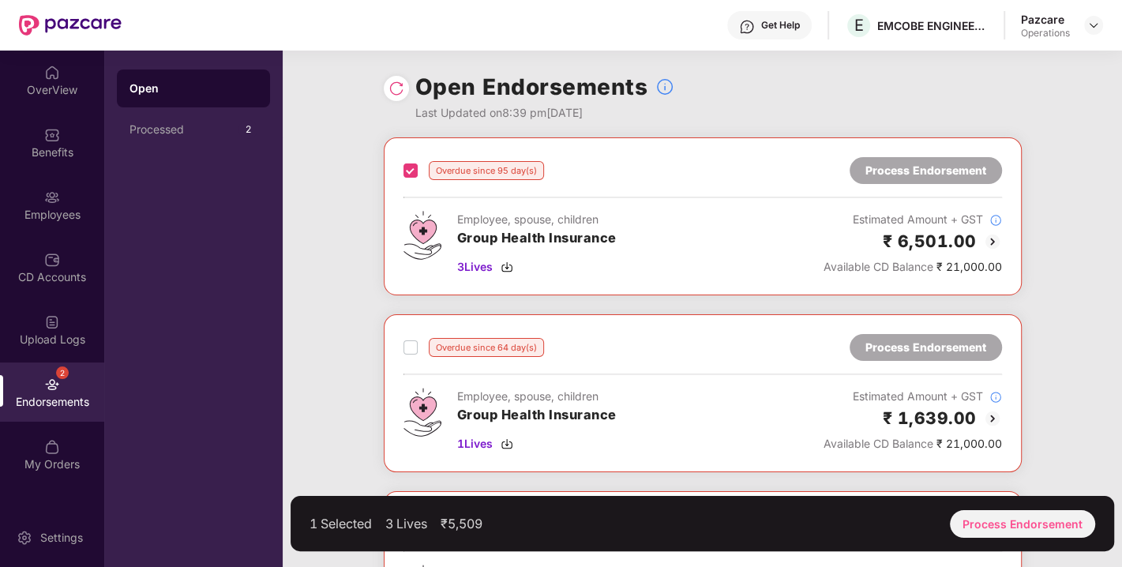
scroll to position [256, 0]
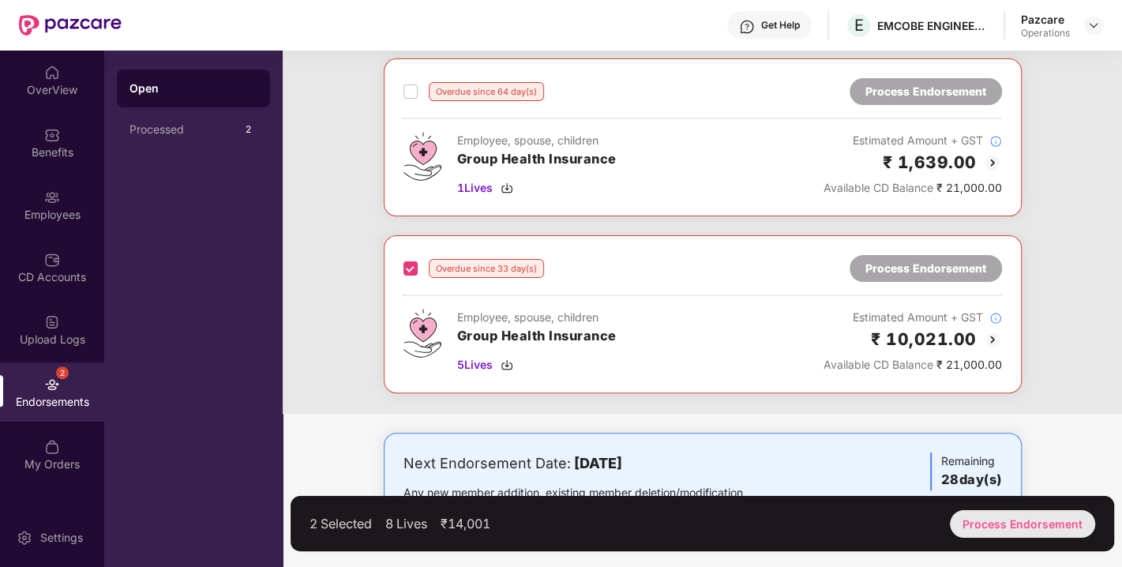
click at [1009, 516] on div "Process Endorsement" at bounding box center [1022, 524] width 145 height 28
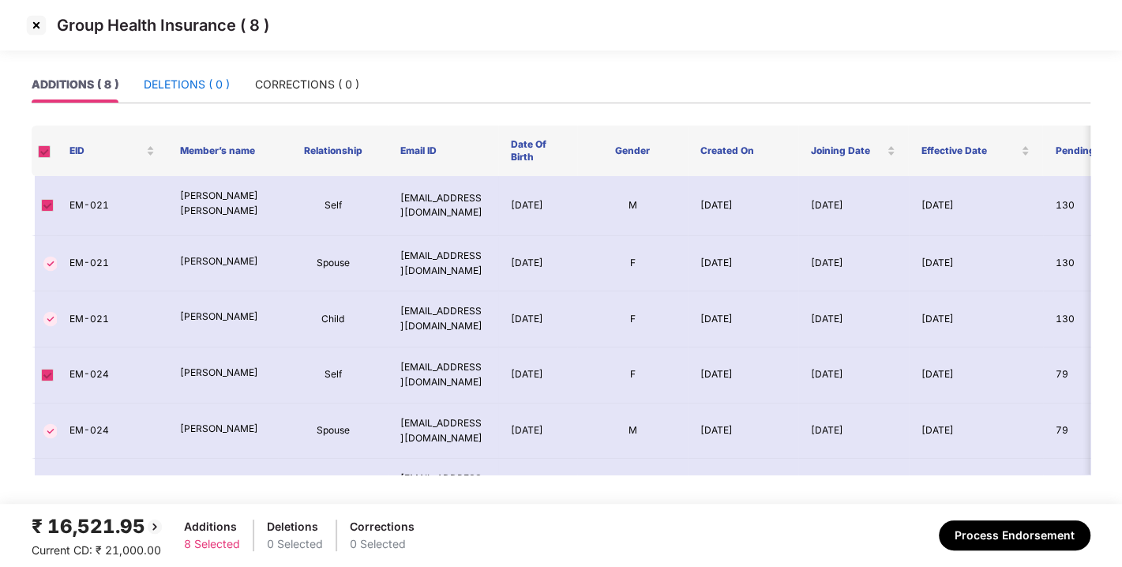
click at [190, 90] on div "DELETIONS ( 0 )" at bounding box center [187, 84] width 86 height 17
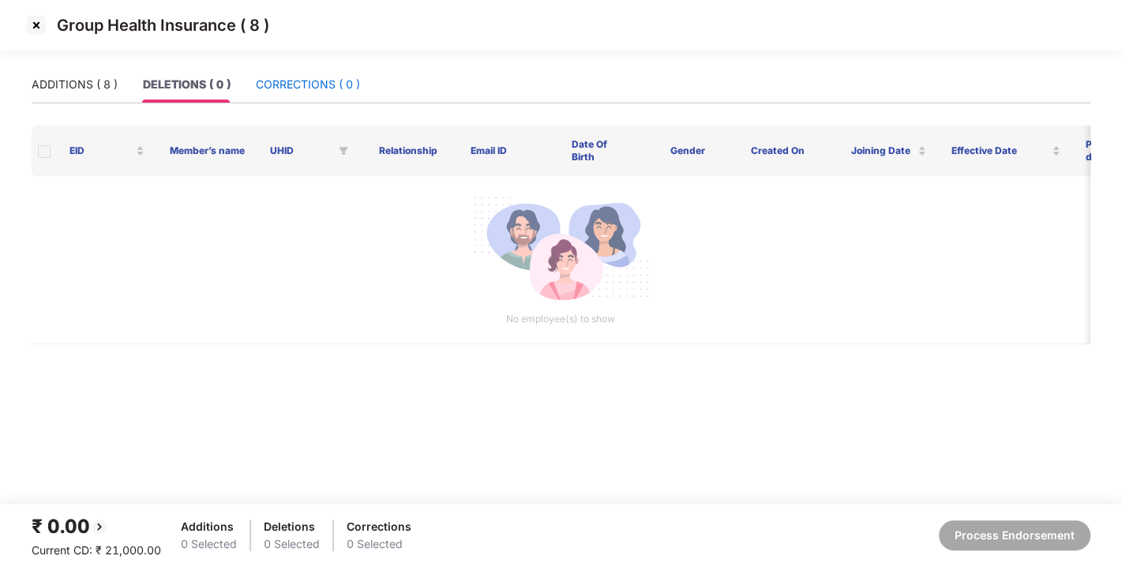
click at [308, 90] on div "CORRECTIONS ( 0 )" at bounding box center [308, 84] width 104 height 17
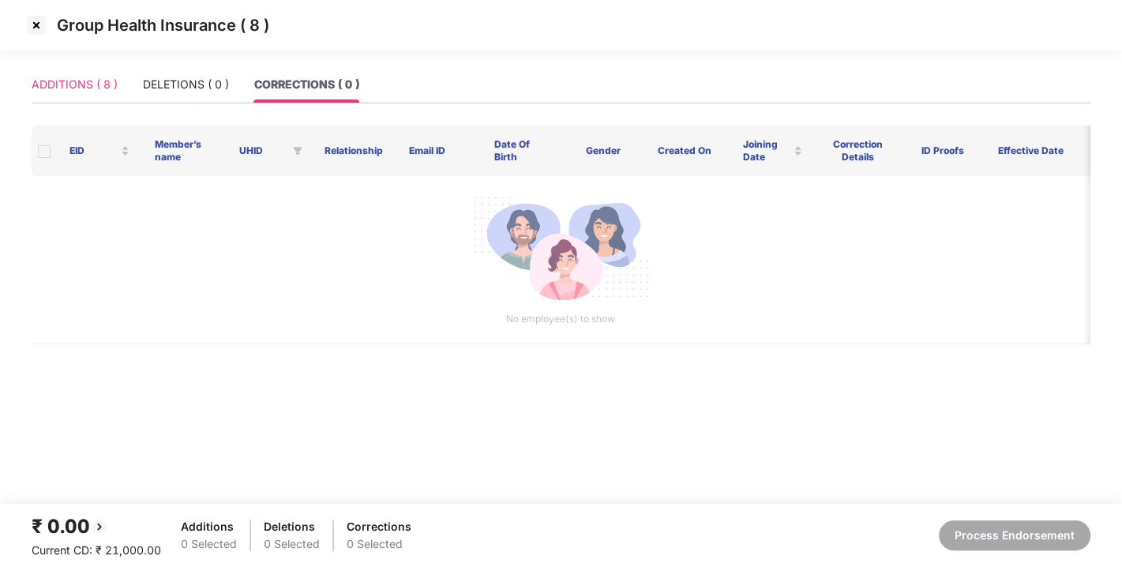
click at [73, 74] on div "ADDITIONS ( 8 )" at bounding box center [75, 84] width 86 height 36
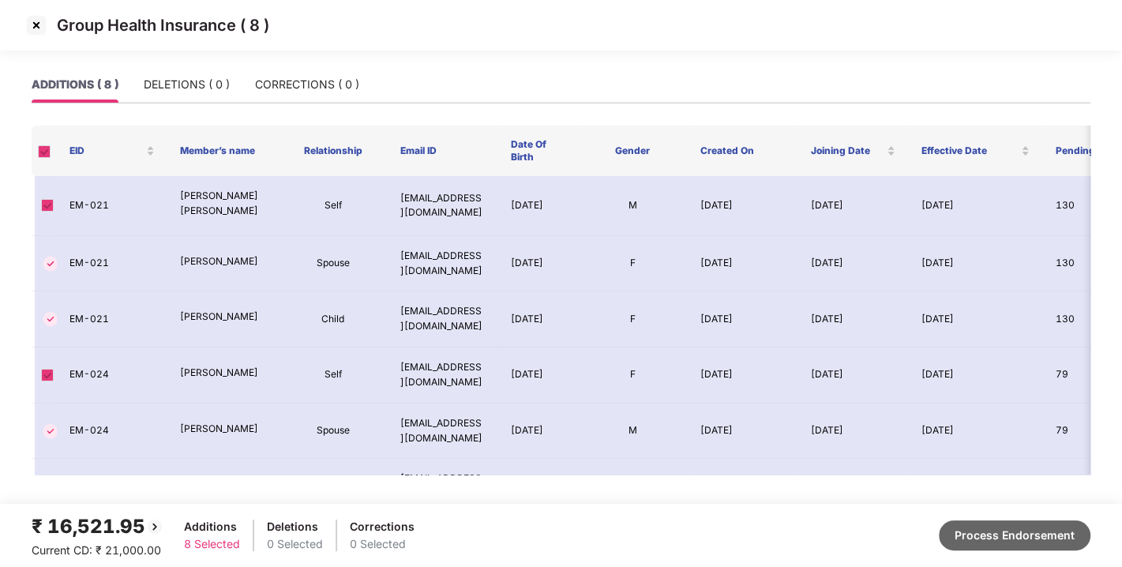
click at [991, 536] on button "Process Endorsement" at bounding box center [1015, 536] width 152 height 30
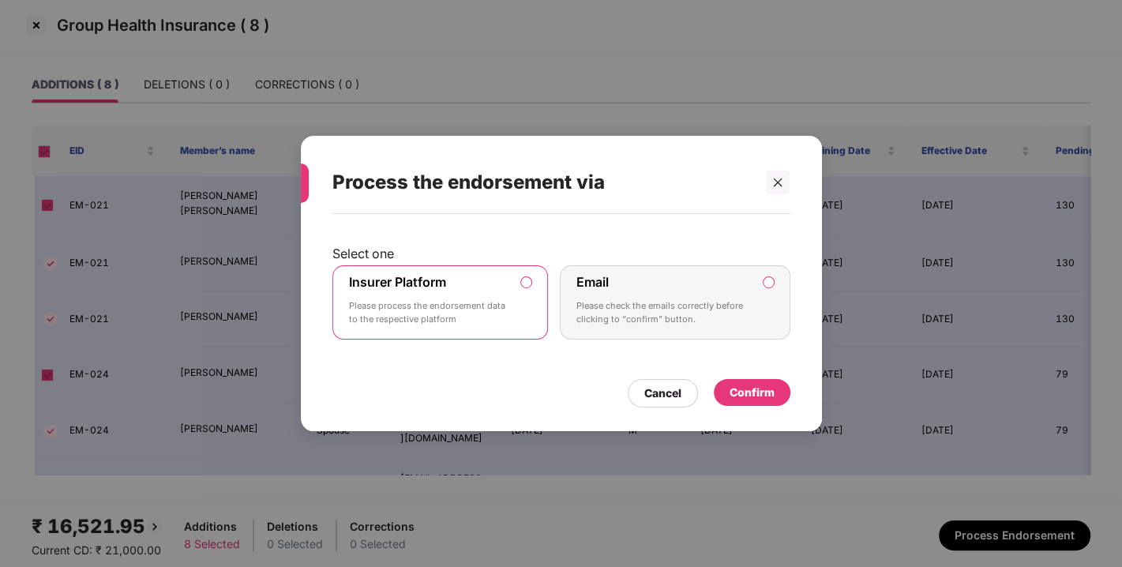
click at [750, 393] on div "Confirm" at bounding box center [752, 392] width 45 height 17
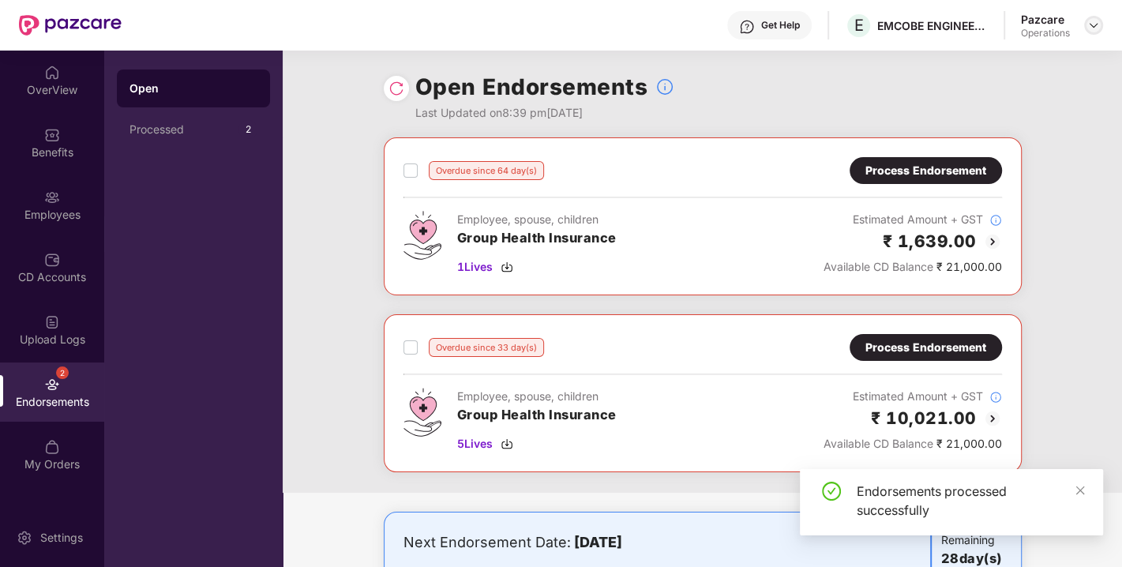
click at [1091, 26] on img at bounding box center [1094, 25] width 13 height 13
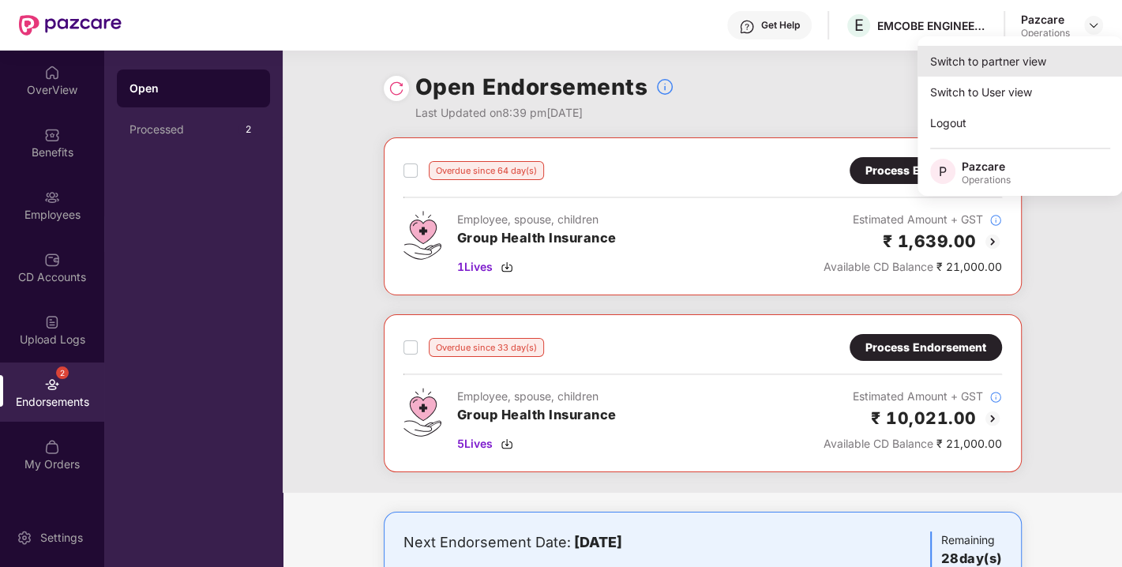
click at [980, 66] on div "Switch to partner view" at bounding box center [1020, 61] width 205 height 31
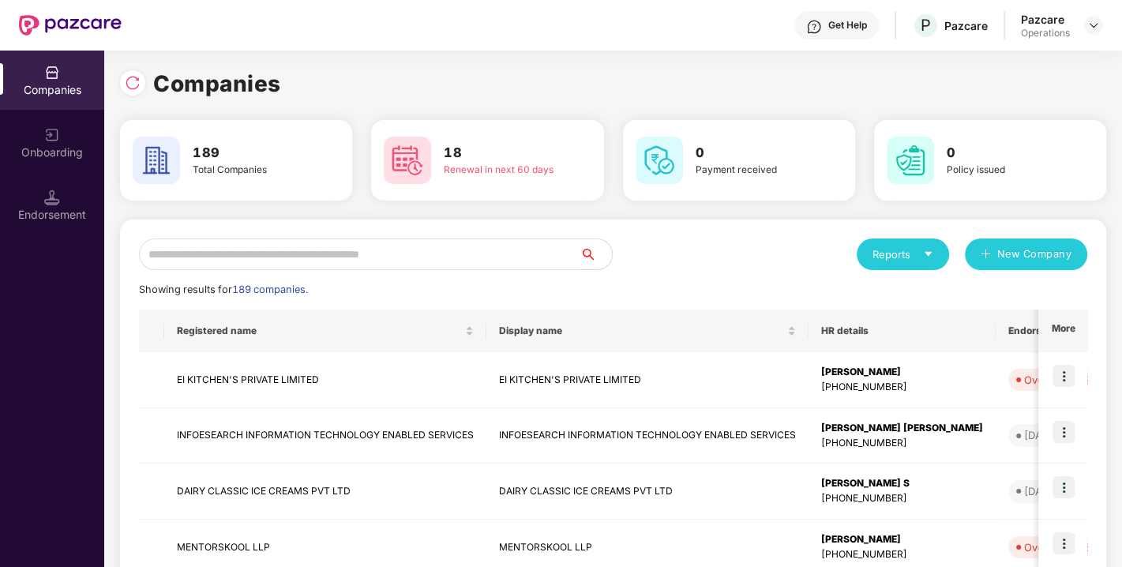
click at [350, 259] on input "text" at bounding box center [360, 255] width 442 height 32
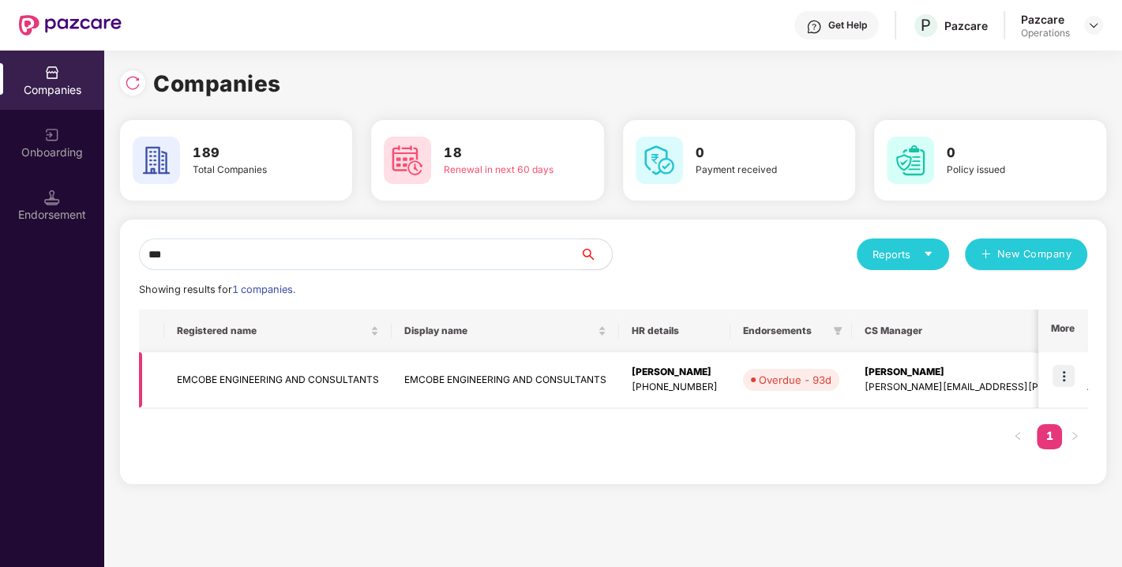
type input "***"
drag, startPoint x: 261, startPoint y: 357, endPoint x: 256, endPoint y: 372, distance: 16.0
click at [256, 372] on td "EMCOBE ENGINEERING AND CONSULTANTS" at bounding box center [277, 380] width 227 height 56
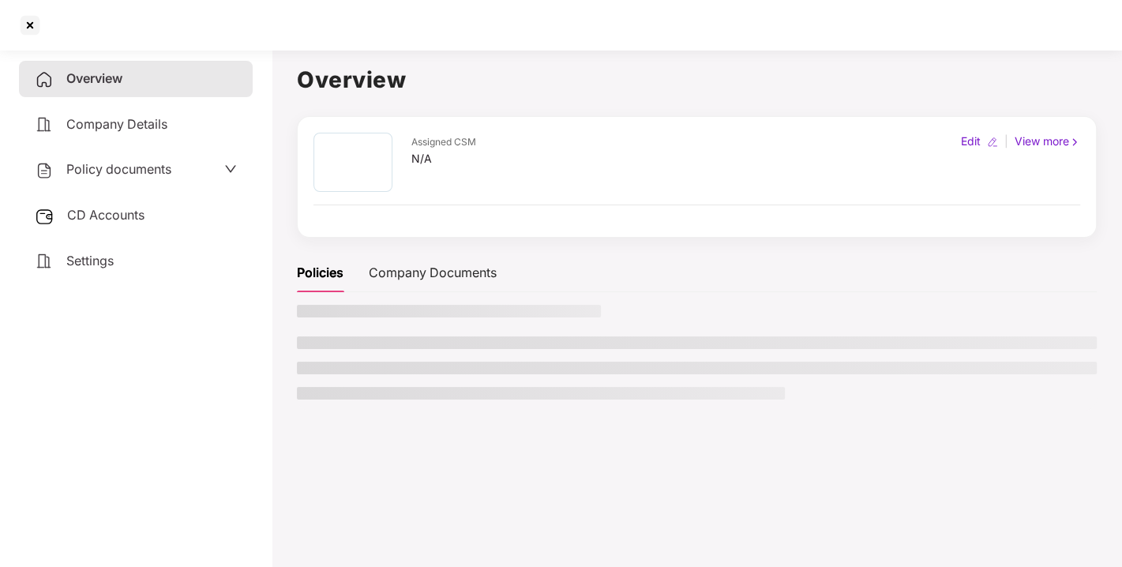
click at [256, 372] on aside "Overview Company Details Policy documents CD Accounts Settings" at bounding box center [136, 305] width 272 height 524
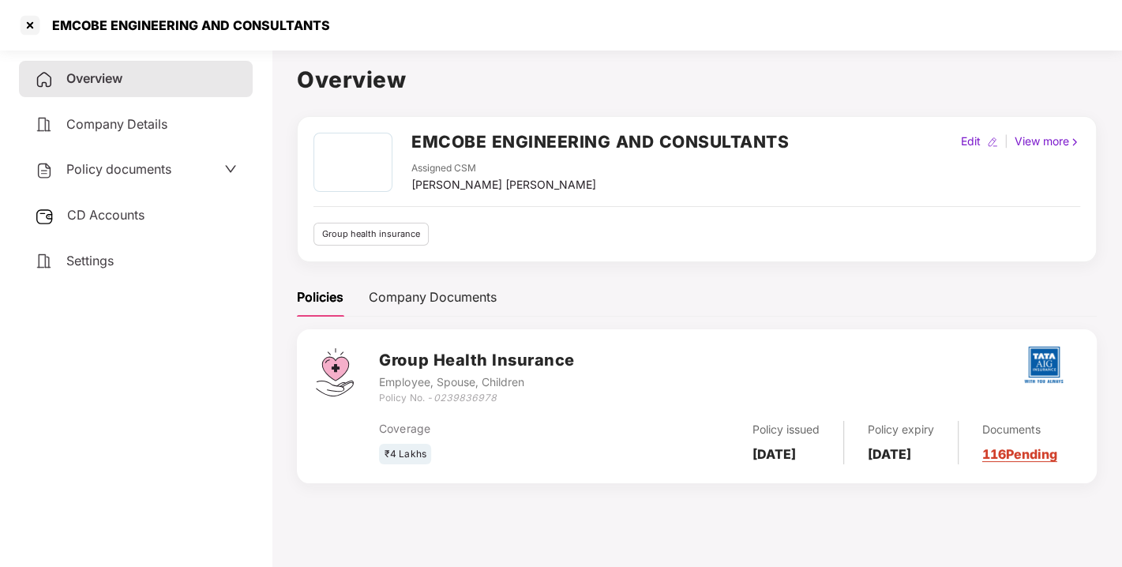
click at [108, 218] on span "CD Accounts" at bounding box center [105, 215] width 77 height 16
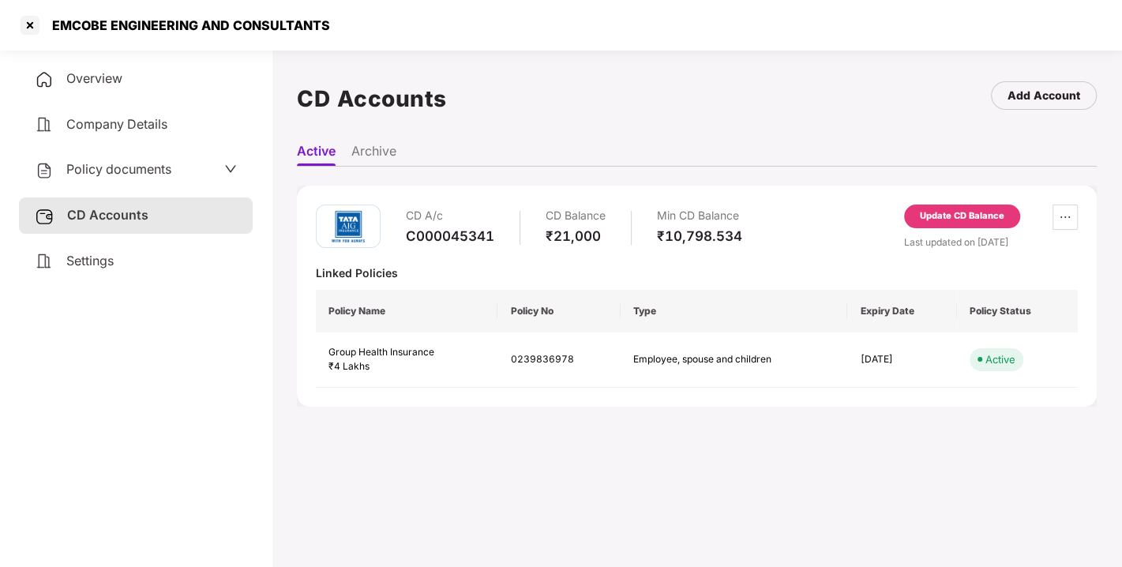
click at [930, 218] on div "Update CD Balance" at bounding box center [962, 216] width 85 height 14
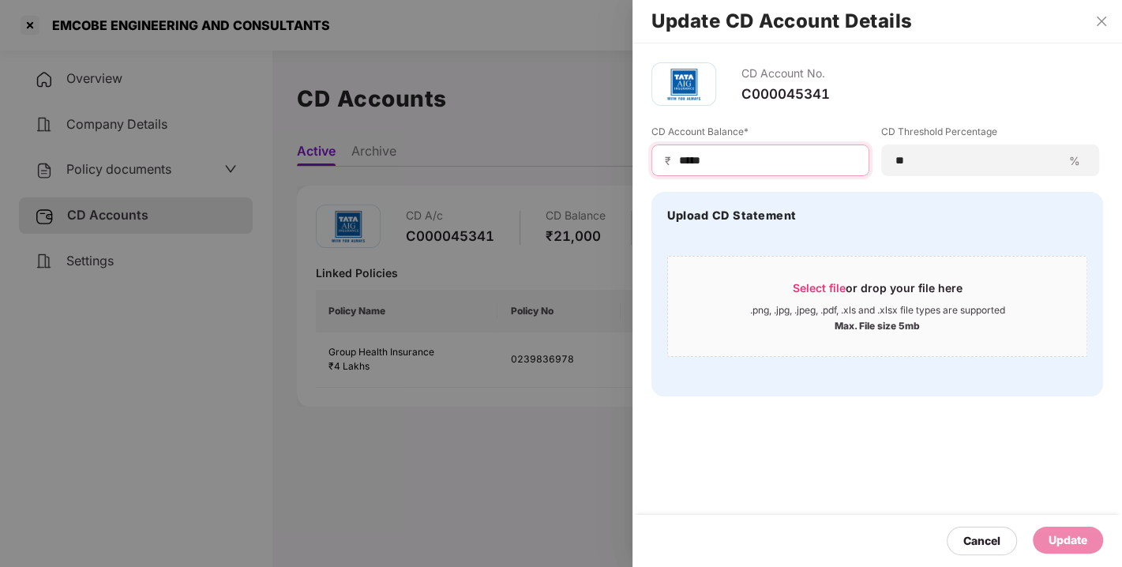
drag, startPoint x: 750, startPoint y: 164, endPoint x: 603, endPoint y: 187, distance: 148.8
click at [603, 187] on div "Update CD Account Details CD Account No. C000045341 CD Account Balance* ₹ *****…" at bounding box center [561, 283] width 1122 height 567
type input "*"
type input "*****"
drag, startPoint x: 1063, startPoint y: 522, endPoint x: 1066, endPoint y: 536, distance: 13.6
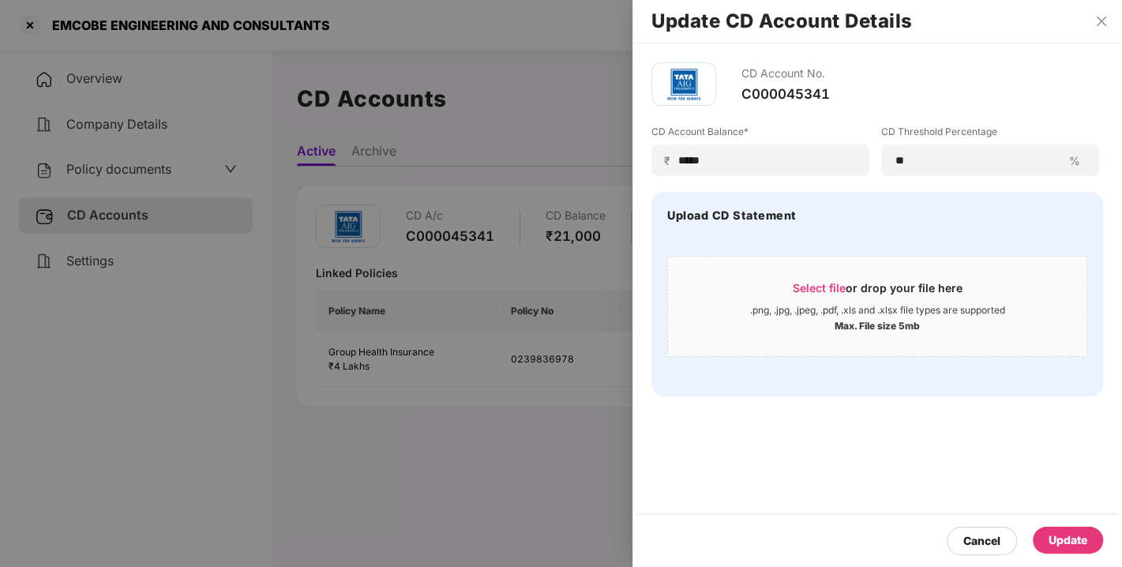
click at [1066, 536] on div "Cancel Update" at bounding box center [878, 541] width 490 height 52
click at [1066, 536] on div "Update" at bounding box center [1068, 540] width 39 height 17
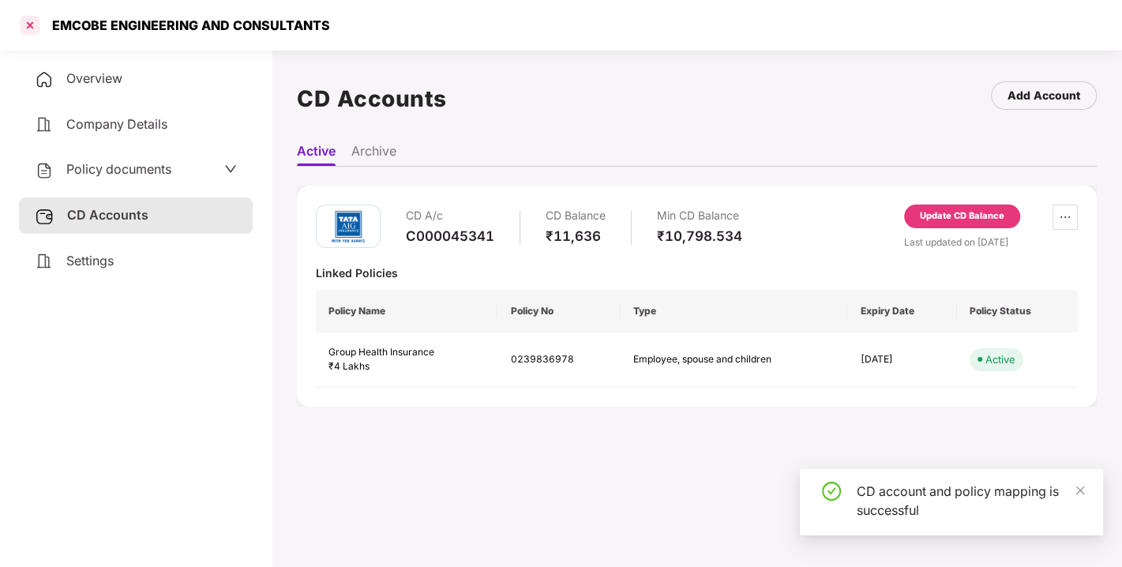
click at [34, 22] on div at bounding box center [29, 25] width 25 height 25
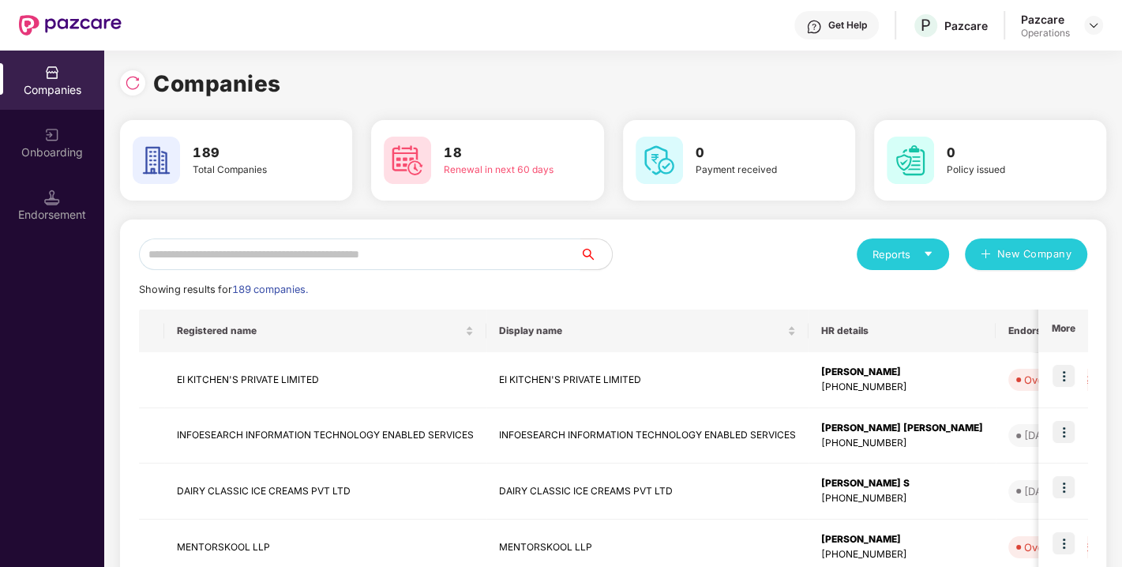
click at [261, 242] on input "text" at bounding box center [360, 255] width 442 height 32
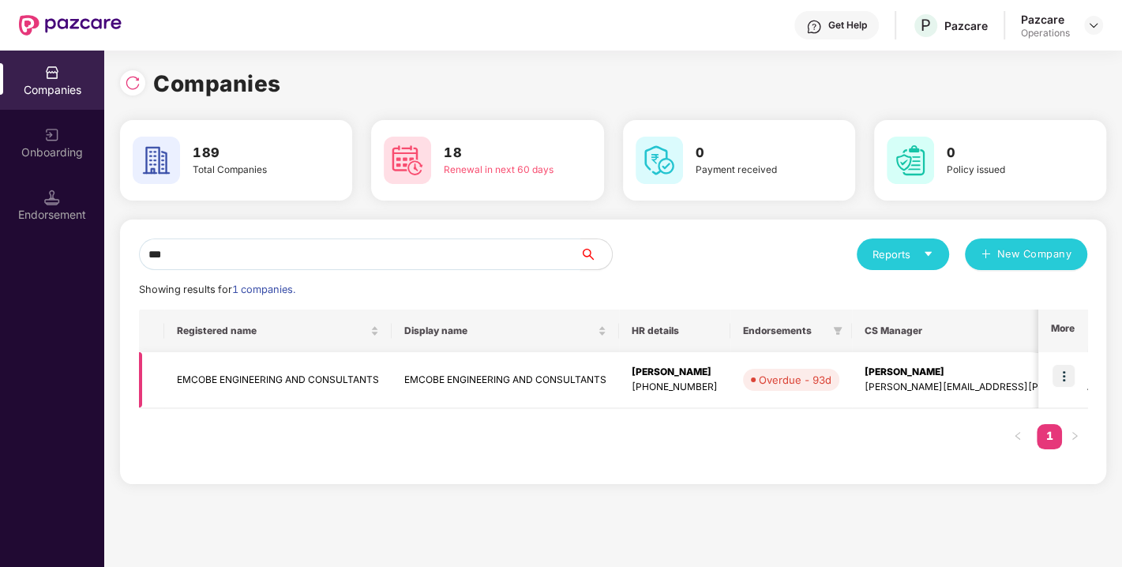
type input "***"
click at [1064, 367] on img at bounding box center [1064, 376] width 22 height 22
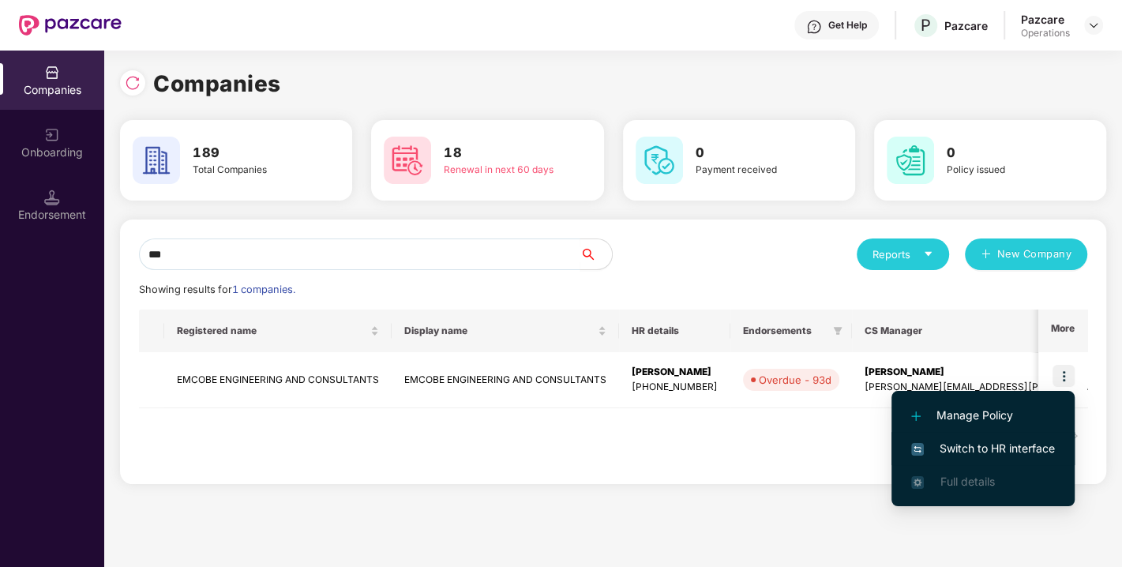
click at [989, 441] on span "Switch to HR interface" at bounding box center [984, 448] width 144 height 17
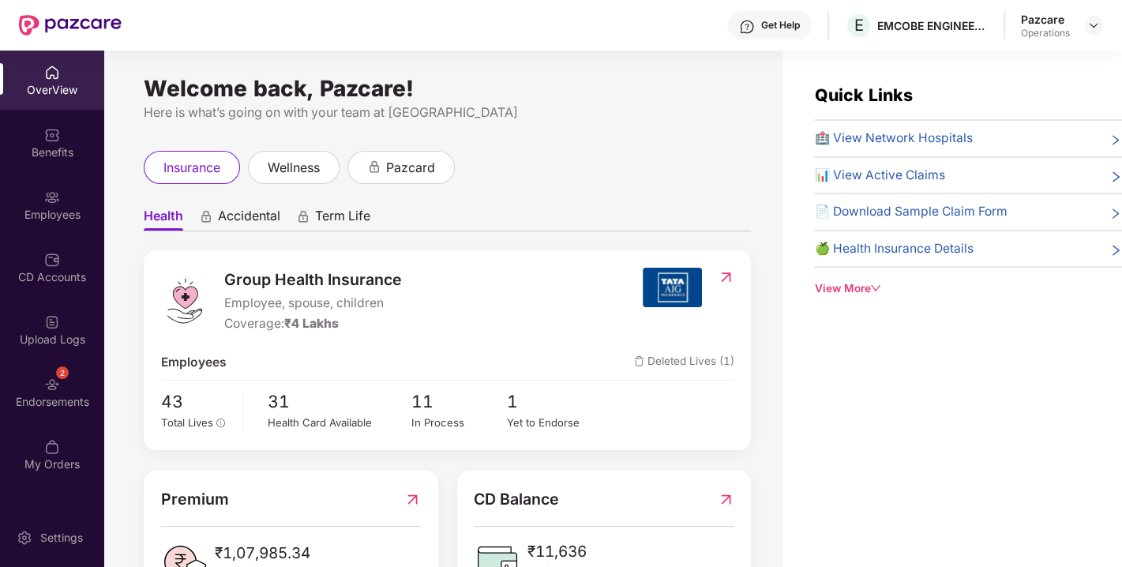
click at [58, 397] on div "Endorsements" at bounding box center [52, 402] width 104 height 16
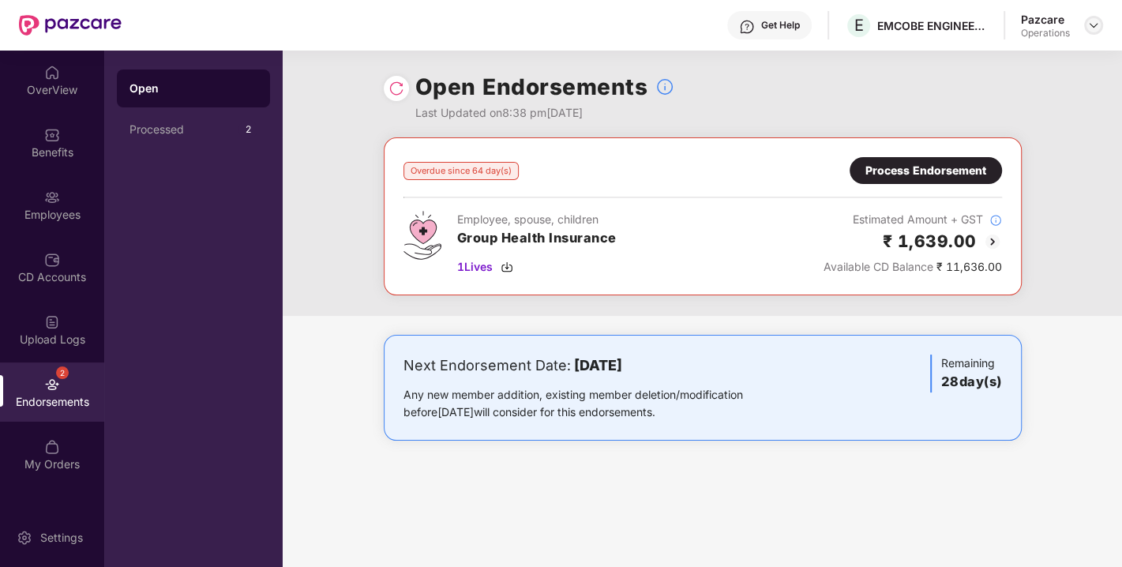
click at [1092, 28] on img at bounding box center [1094, 25] width 13 height 13
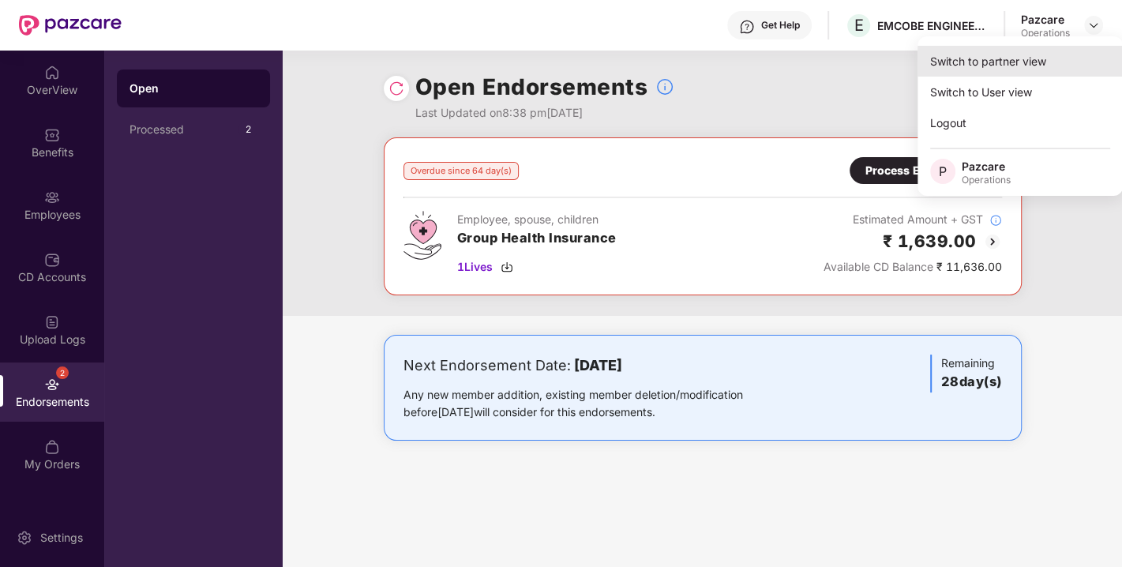
click at [999, 63] on div "Switch to partner view" at bounding box center [1020, 61] width 205 height 31
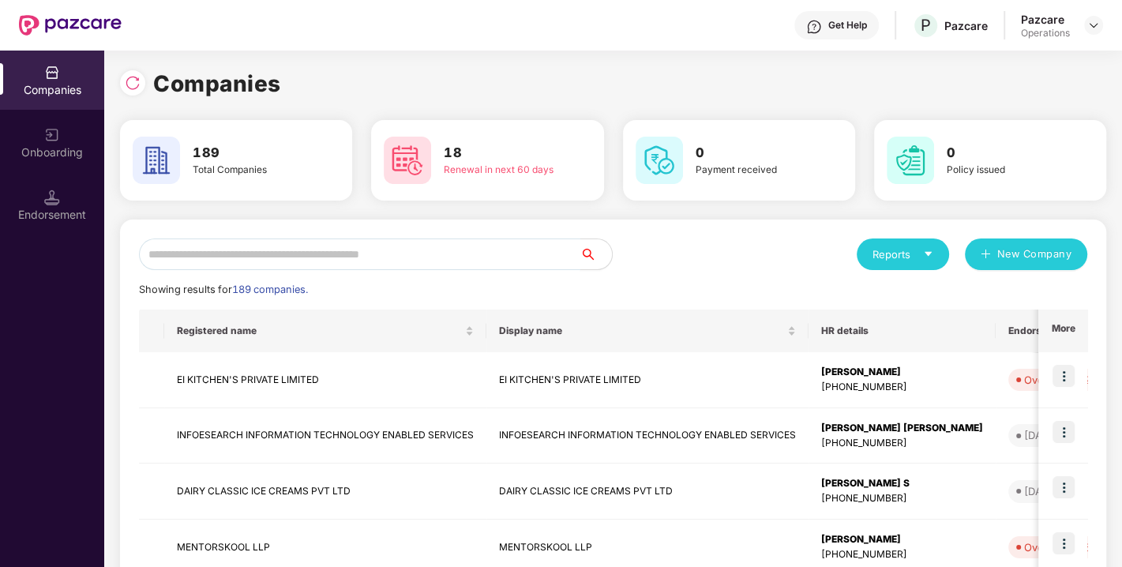
click at [368, 265] on input "text" at bounding box center [360, 255] width 442 height 32
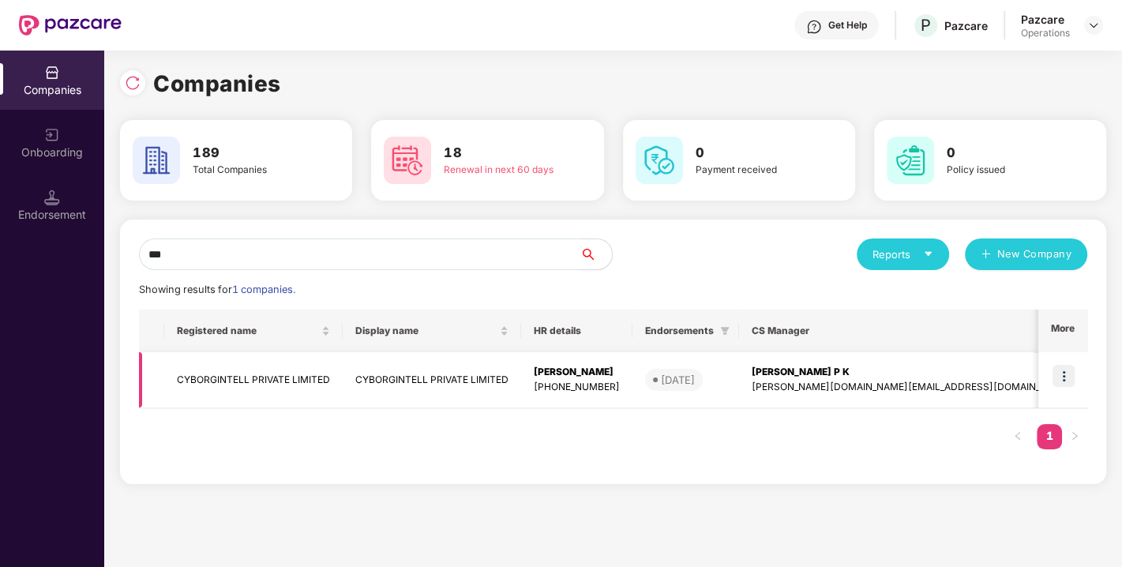
type input "***"
click at [196, 380] on td "CYBORGINTELL PRIVATE LIMITED" at bounding box center [253, 380] width 179 height 56
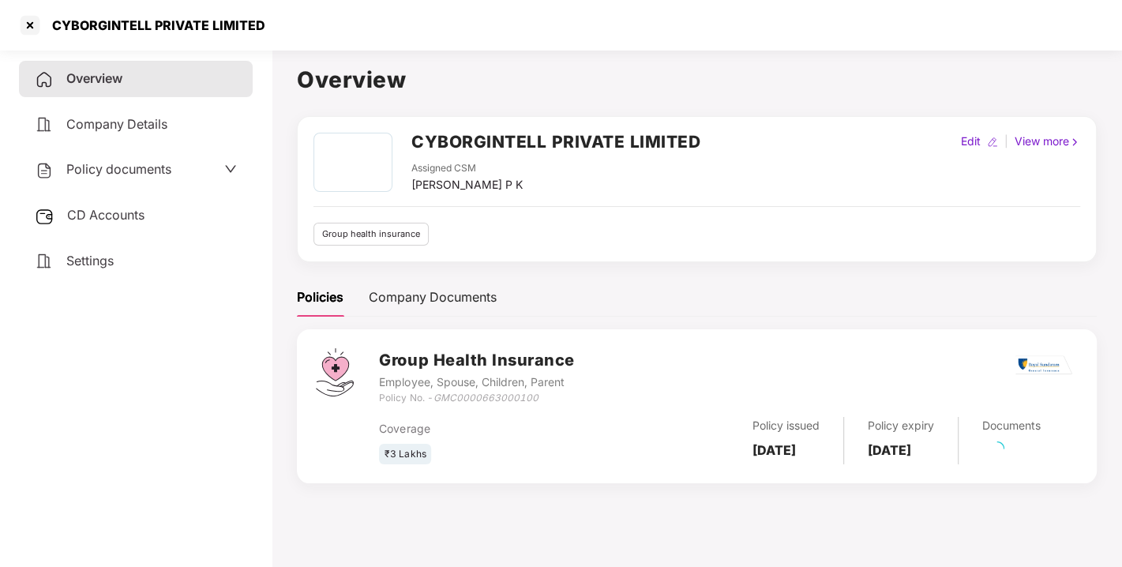
click at [88, 153] on div "Policy documents" at bounding box center [136, 170] width 234 height 36
click at [120, 170] on span "Policy documents" at bounding box center [118, 169] width 105 height 16
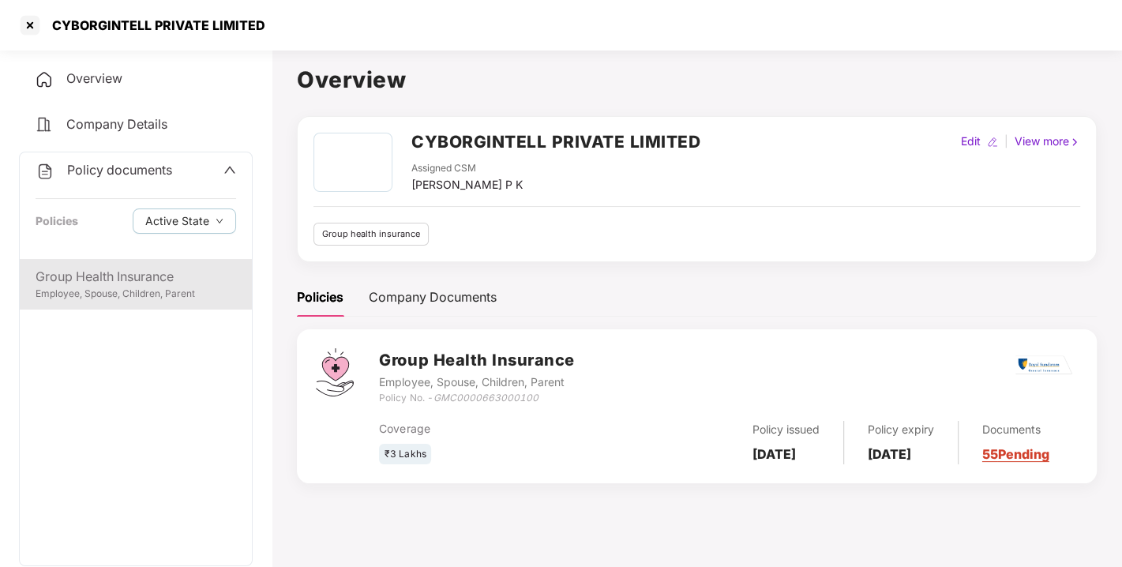
click at [104, 268] on div "Group Health Insurance" at bounding box center [136, 277] width 201 height 20
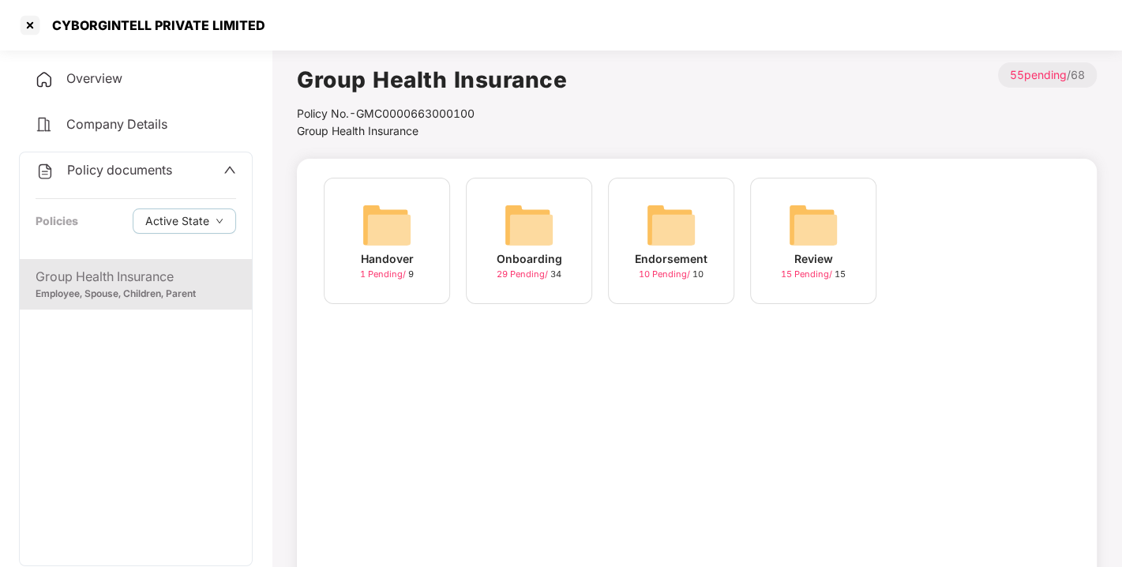
click at [611, 225] on div "Endorsement 10 Pending / 10" at bounding box center [671, 241] width 126 height 126
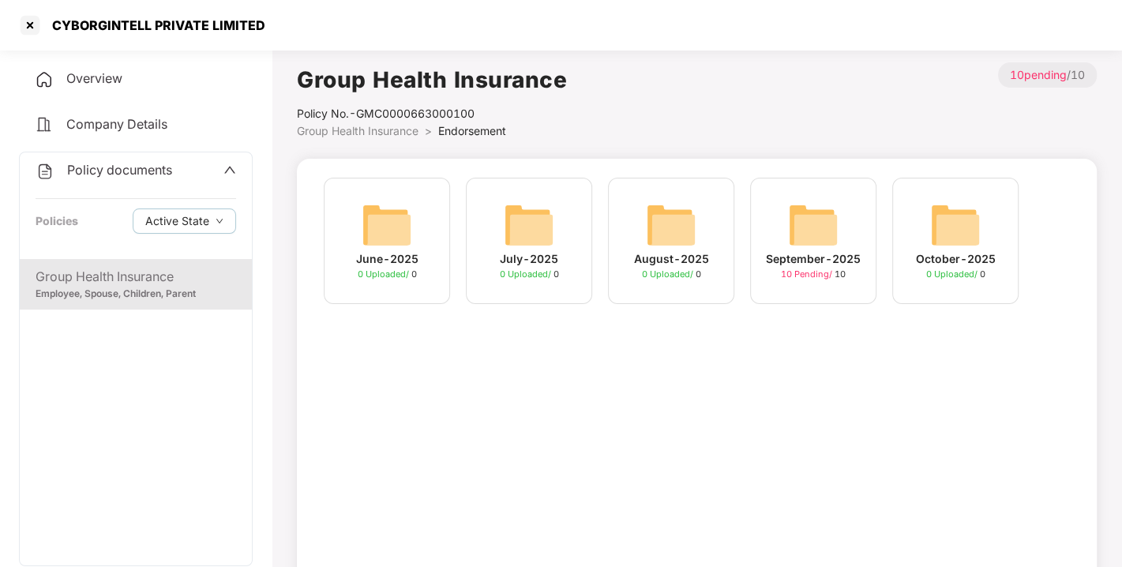
click at [807, 227] on img at bounding box center [813, 225] width 51 height 51
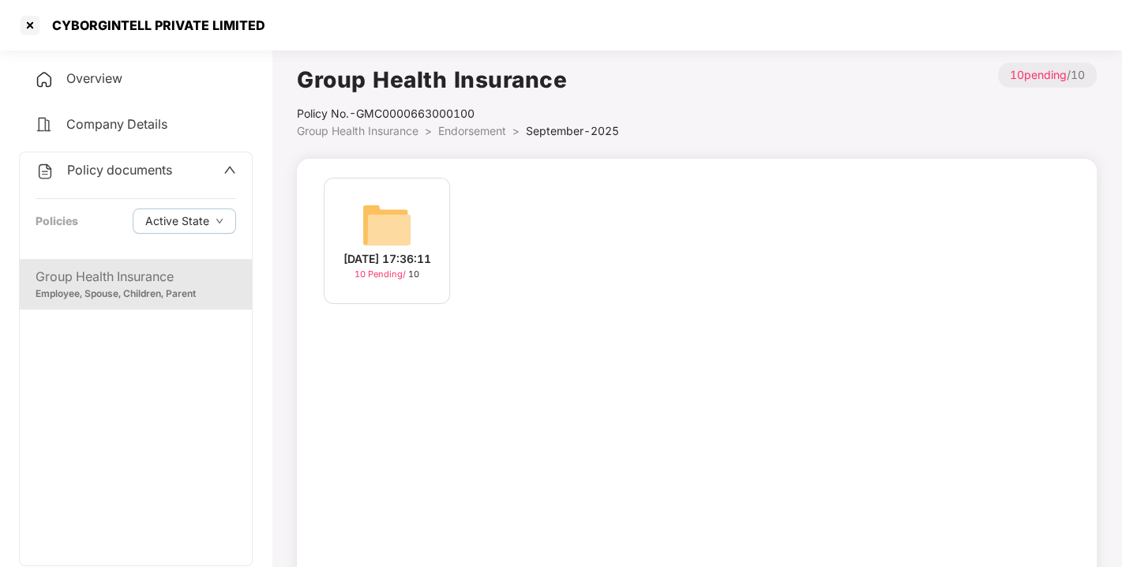
click at [370, 220] on img at bounding box center [387, 225] width 51 height 51
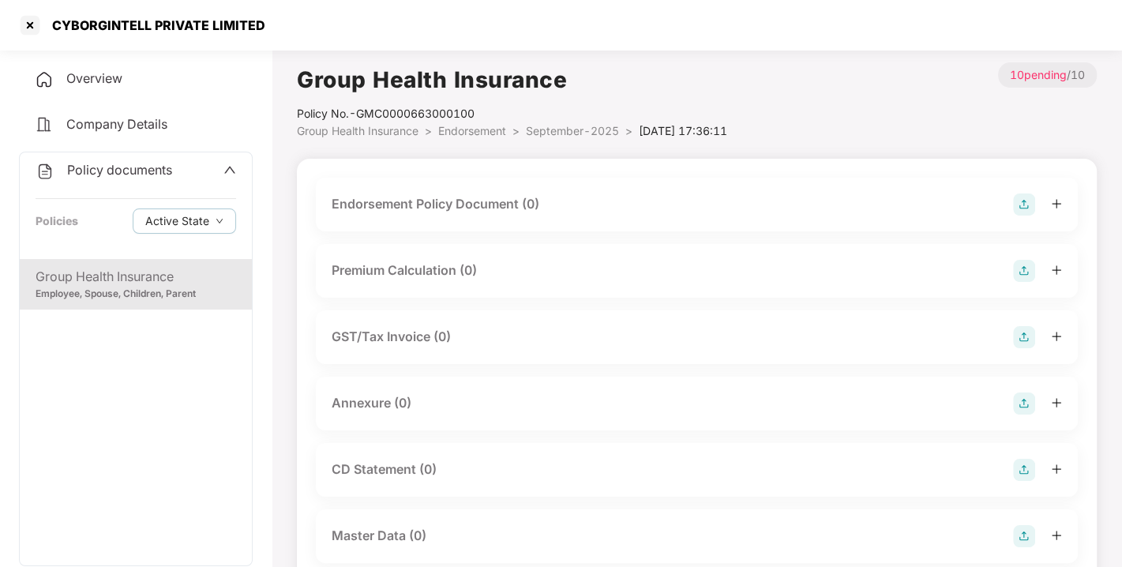
click at [1024, 203] on img at bounding box center [1024, 205] width 22 height 22
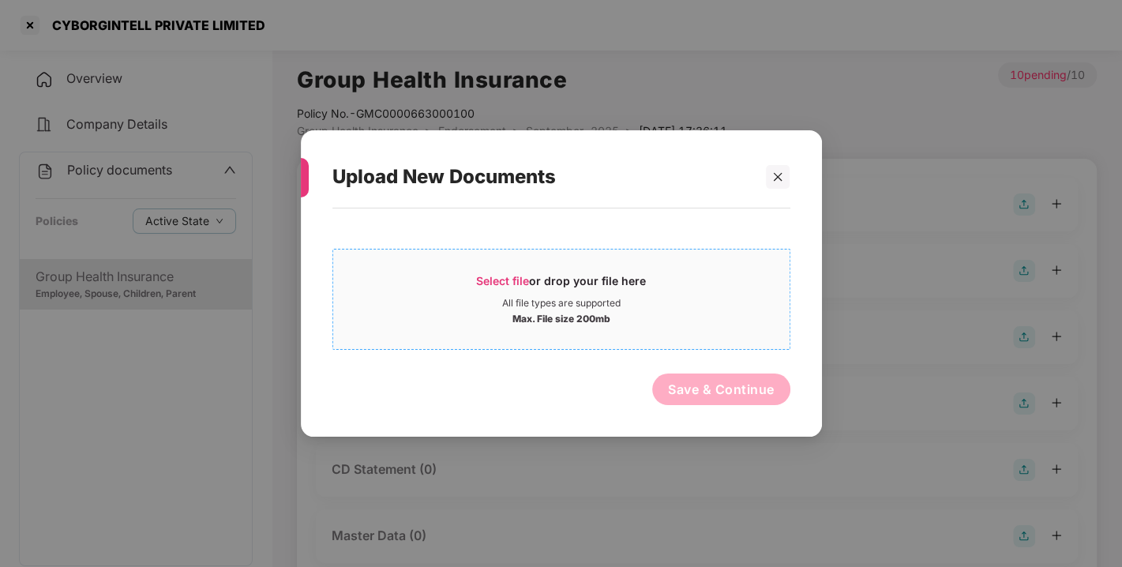
click at [520, 274] on span "Select file" at bounding box center [502, 280] width 53 height 13
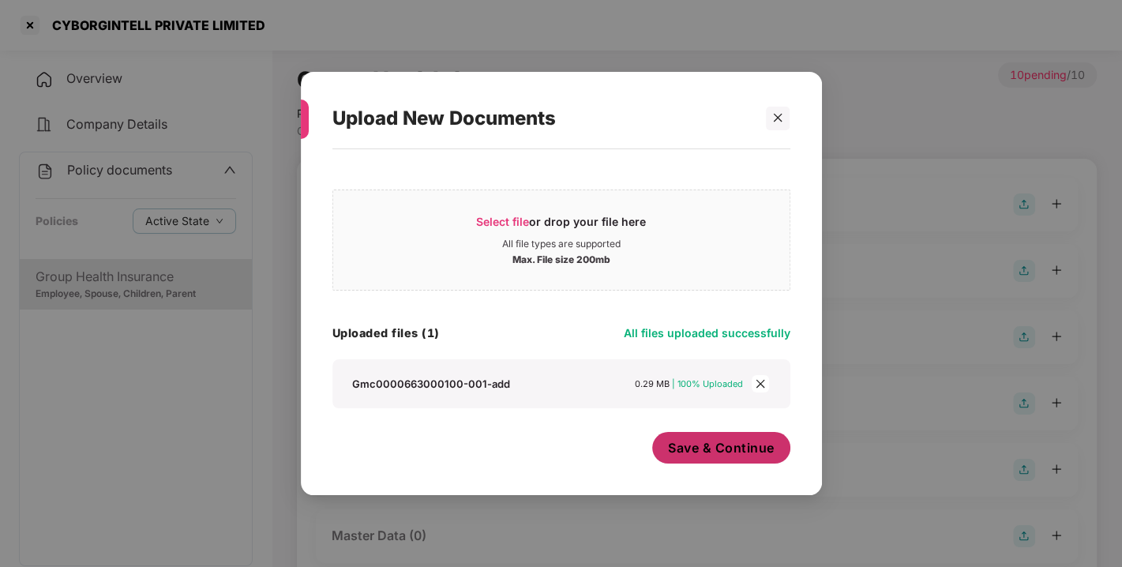
click at [717, 448] on span "Save & Continue" at bounding box center [721, 447] width 107 height 17
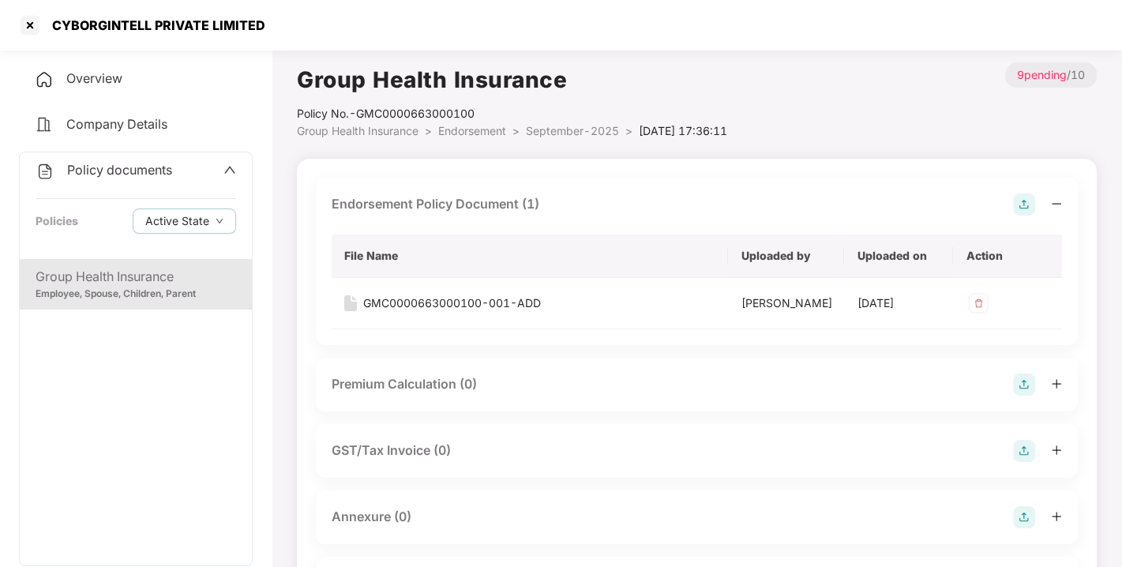
click at [1020, 204] on img at bounding box center [1024, 205] width 22 height 22
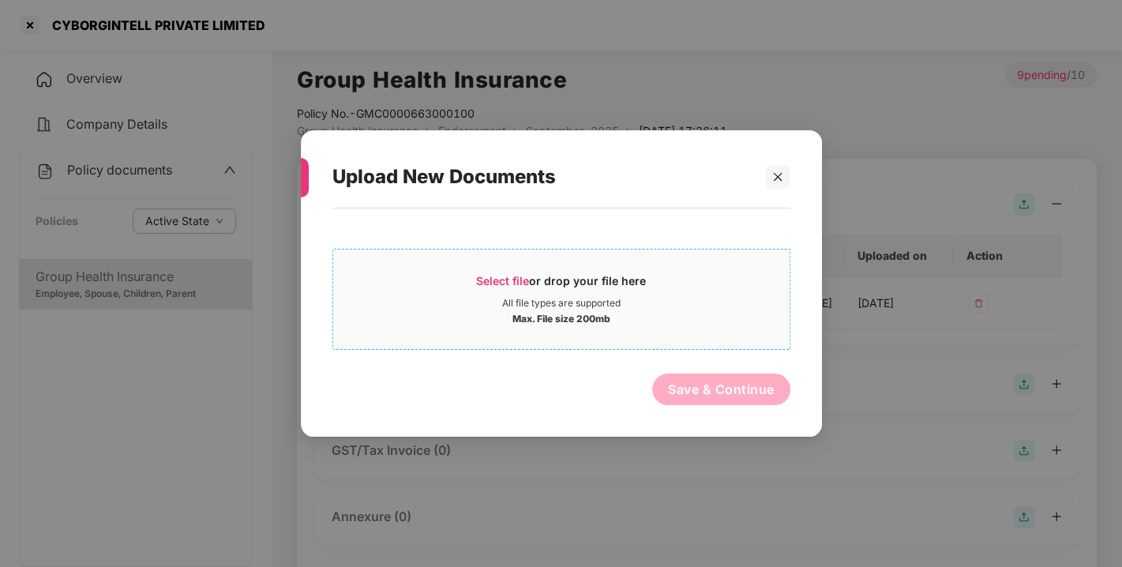
click at [504, 270] on span "Select file or drop your file here All file types are supported Max. File size …" at bounding box center [561, 299] width 457 height 76
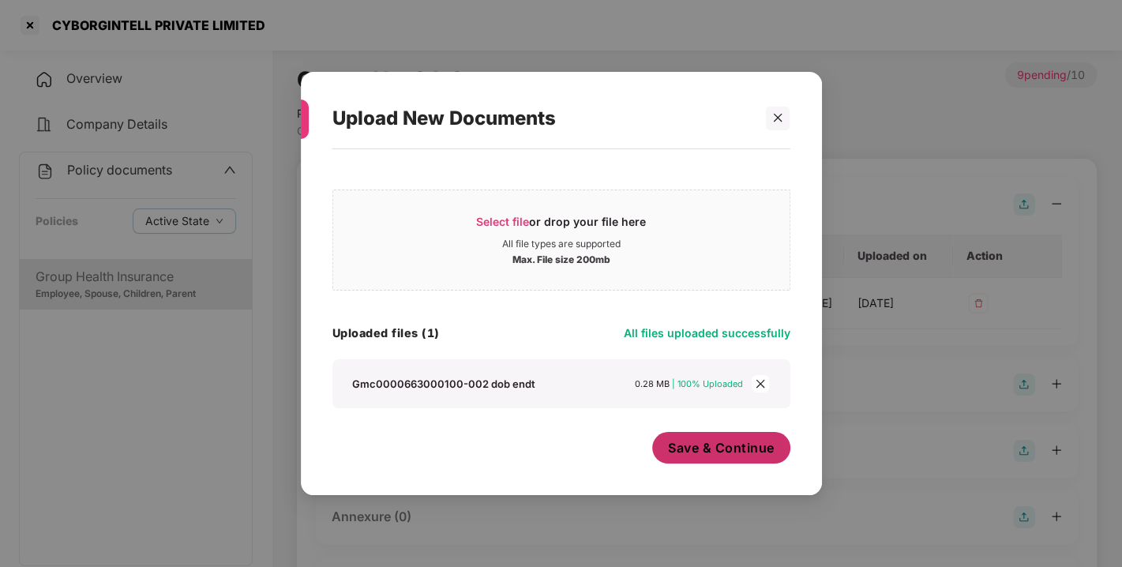
click at [734, 457] on span "Save & Continue" at bounding box center [721, 447] width 107 height 17
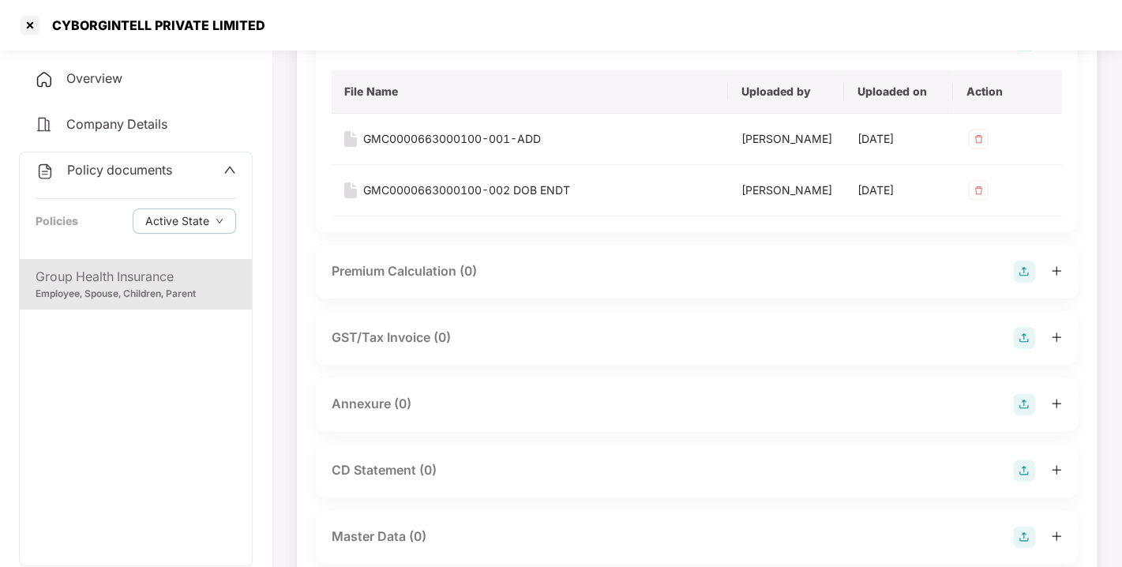
scroll to position [289, 0]
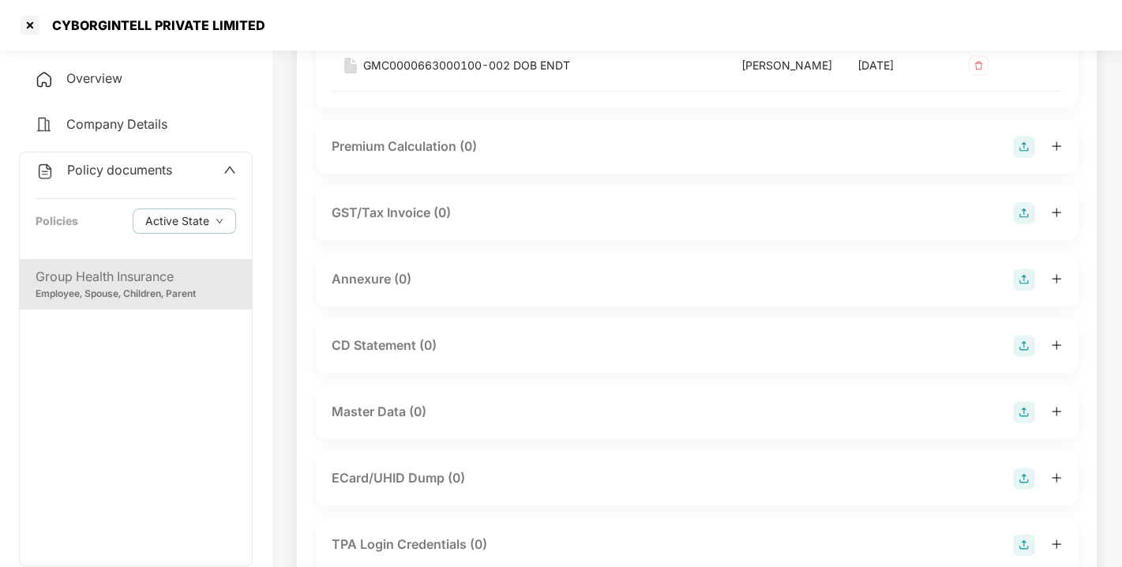
click at [1024, 291] on img at bounding box center [1024, 280] width 22 height 22
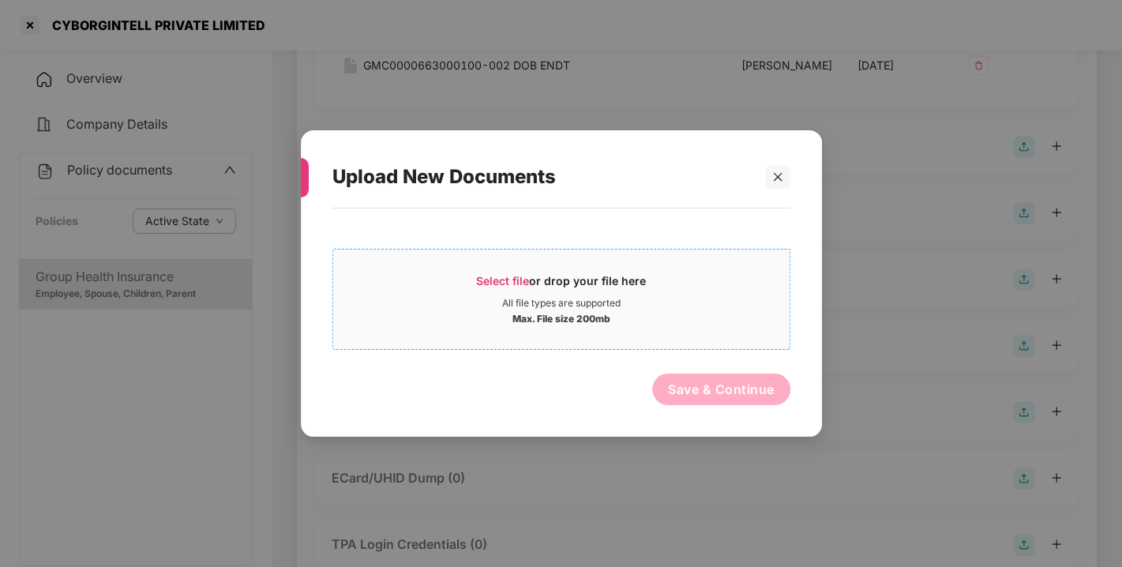
click at [521, 274] on span "Select file" at bounding box center [502, 280] width 53 height 13
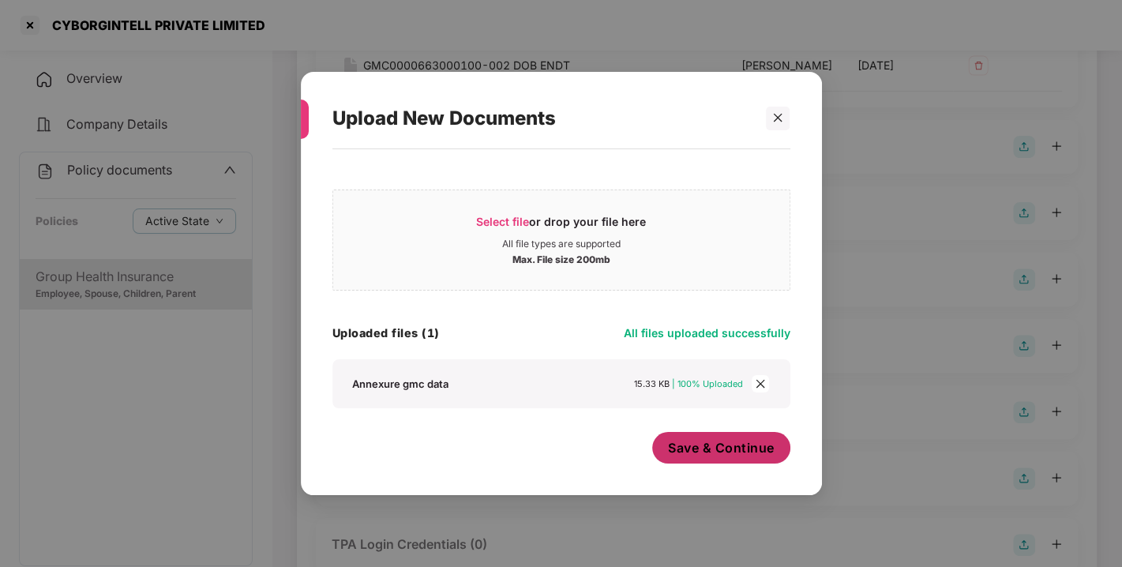
click at [706, 453] on span "Save & Continue" at bounding box center [721, 447] width 107 height 17
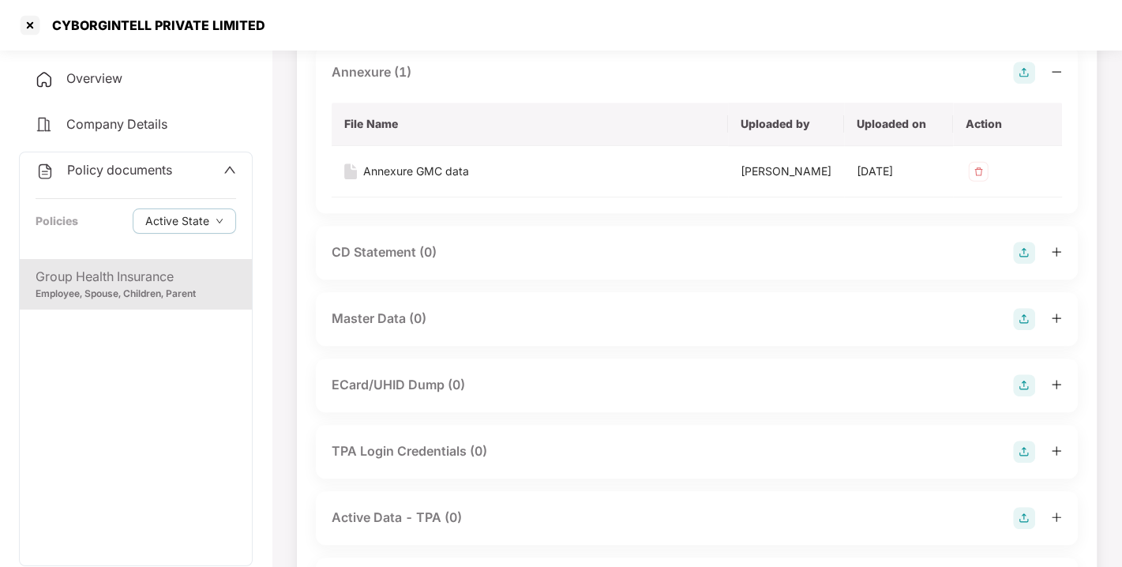
scroll to position [526, 0]
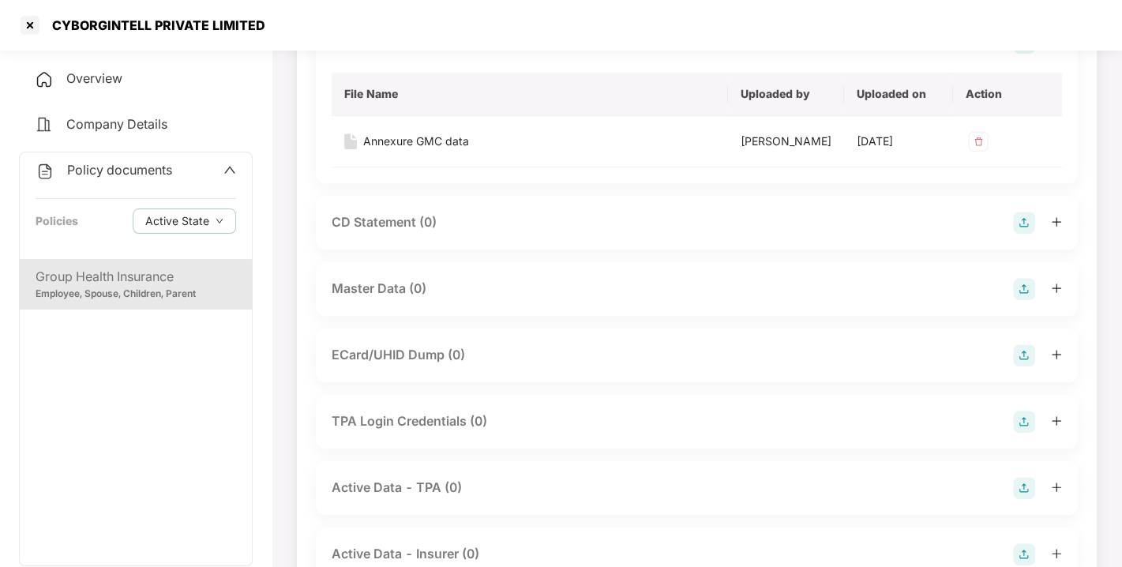
click at [1035, 300] on img at bounding box center [1024, 289] width 22 height 22
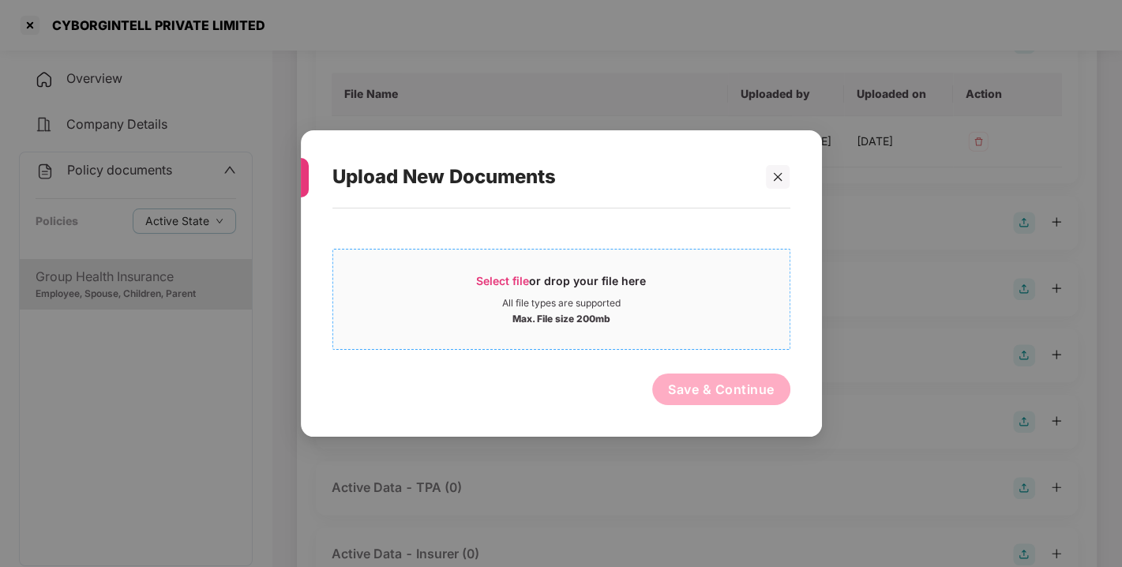
click at [498, 280] on span "Select file" at bounding box center [502, 280] width 53 height 13
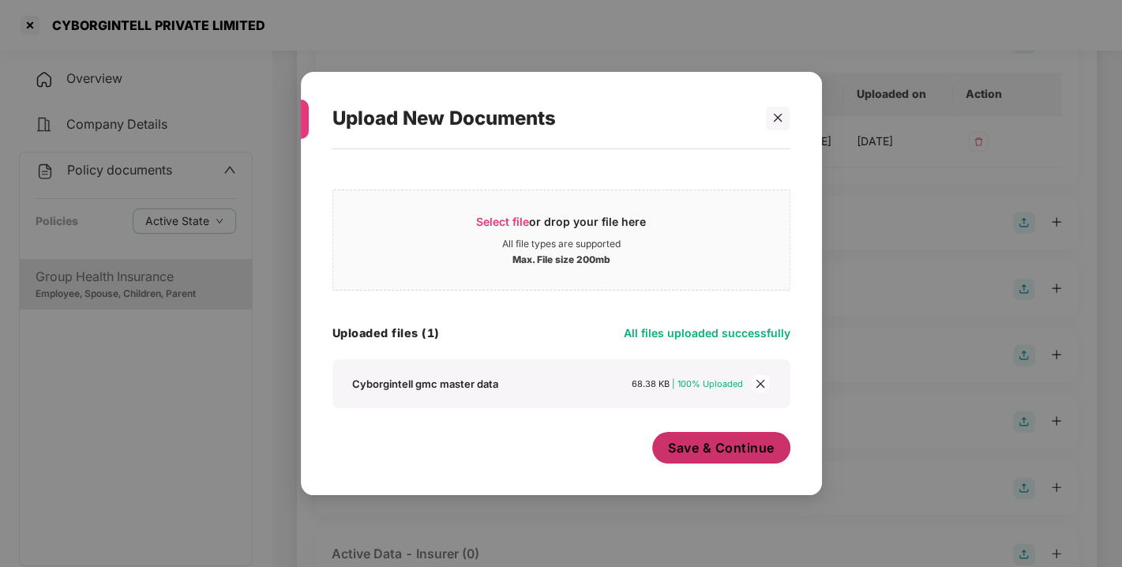
click at [744, 453] on span "Save & Continue" at bounding box center [721, 447] width 107 height 17
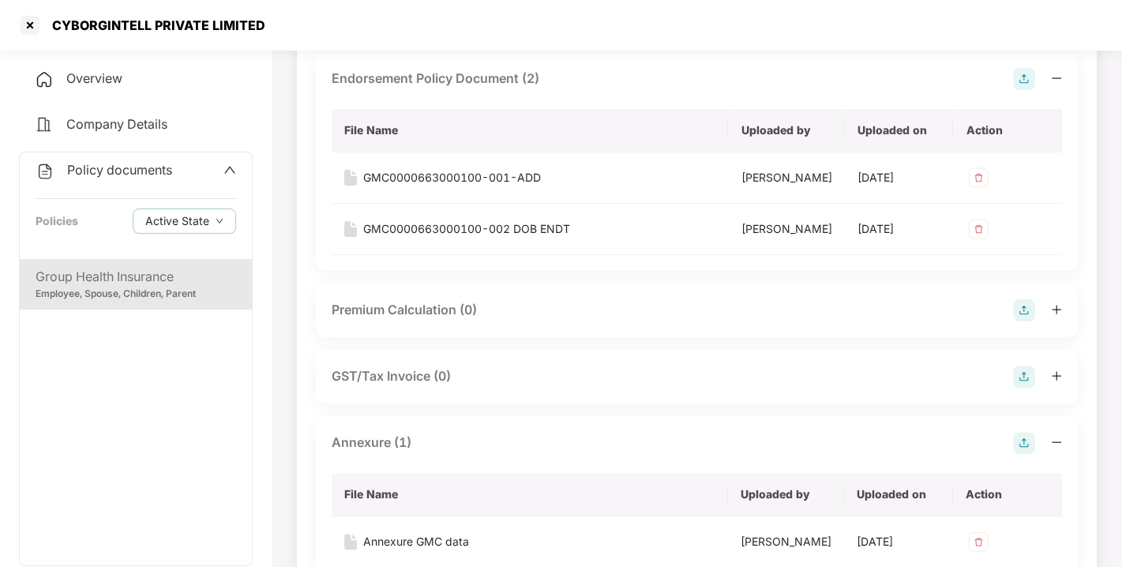
scroll to position [0, 0]
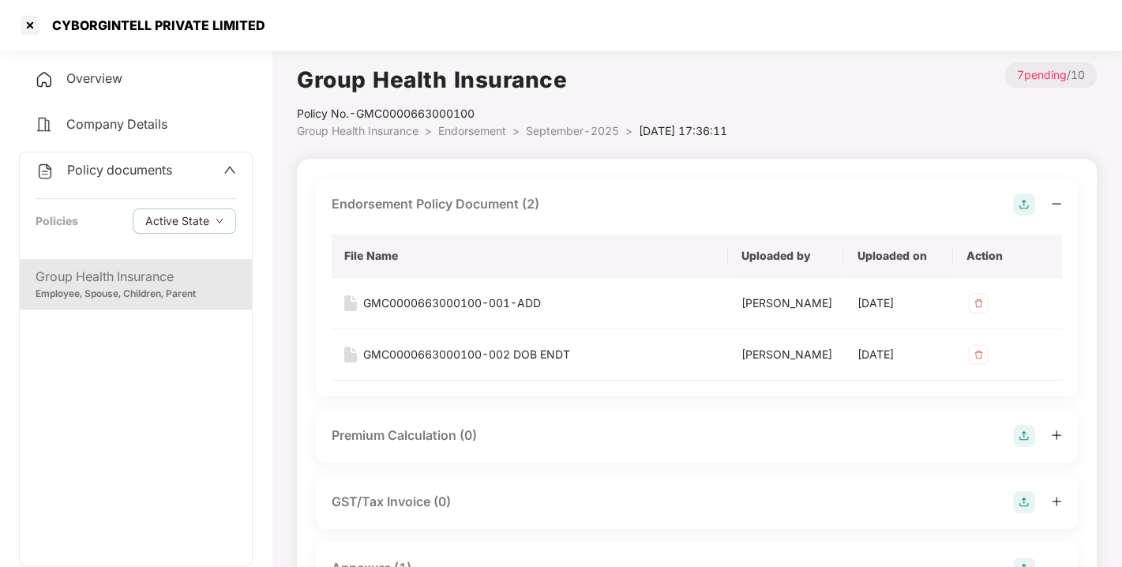
click at [100, 160] on div "Policy documents" at bounding box center [104, 170] width 137 height 21
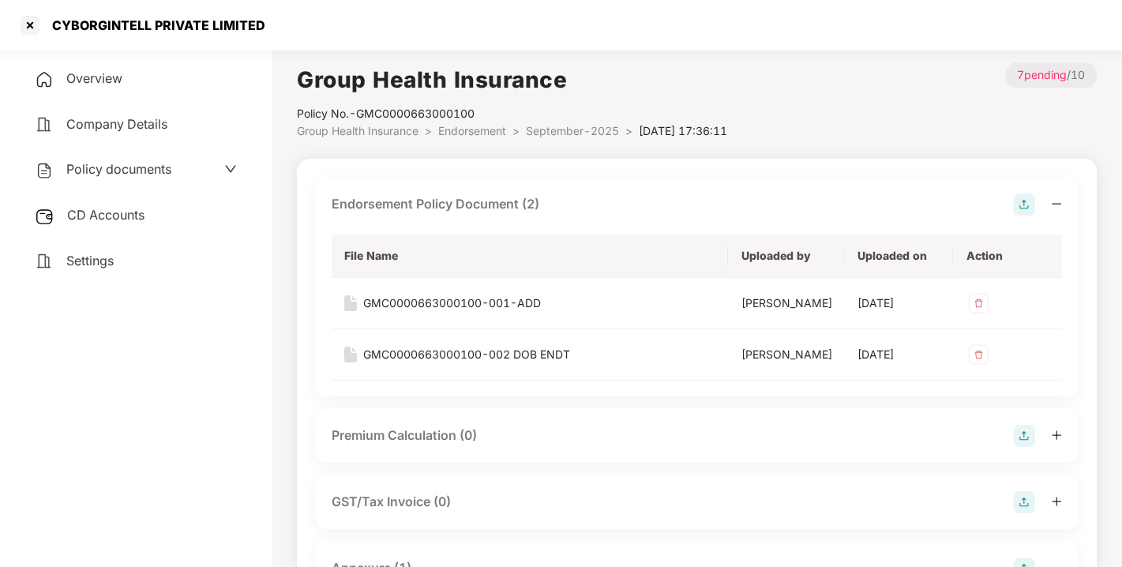
click at [99, 219] on span "CD Accounts" at bounding box center [105, 215] width 77 height 16
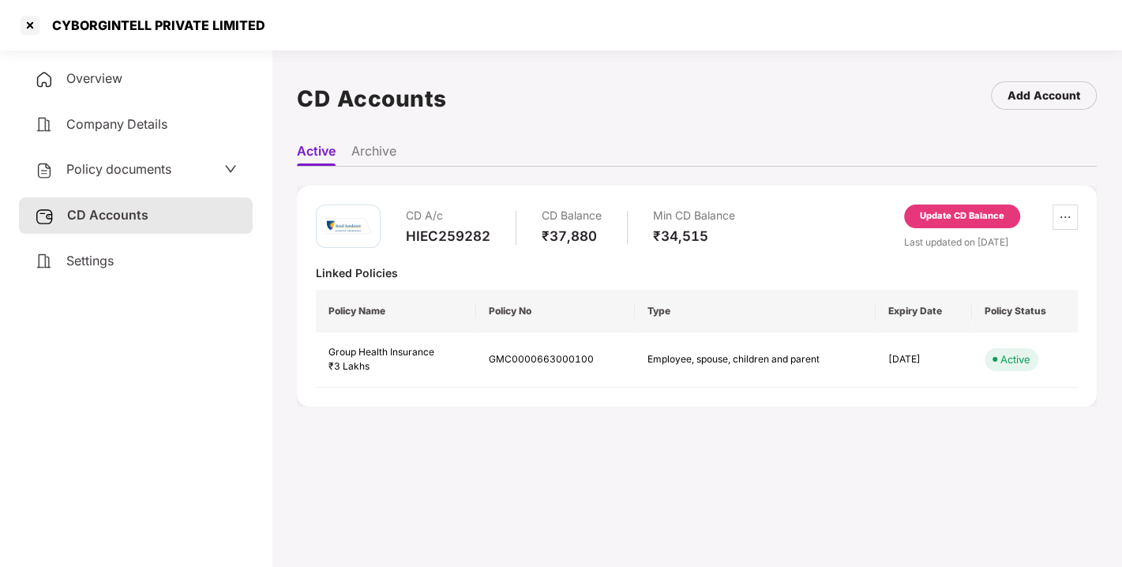
click at [948, 221] on div "Update CD Balance" at bounding box center [962, 216] width 85 height 14
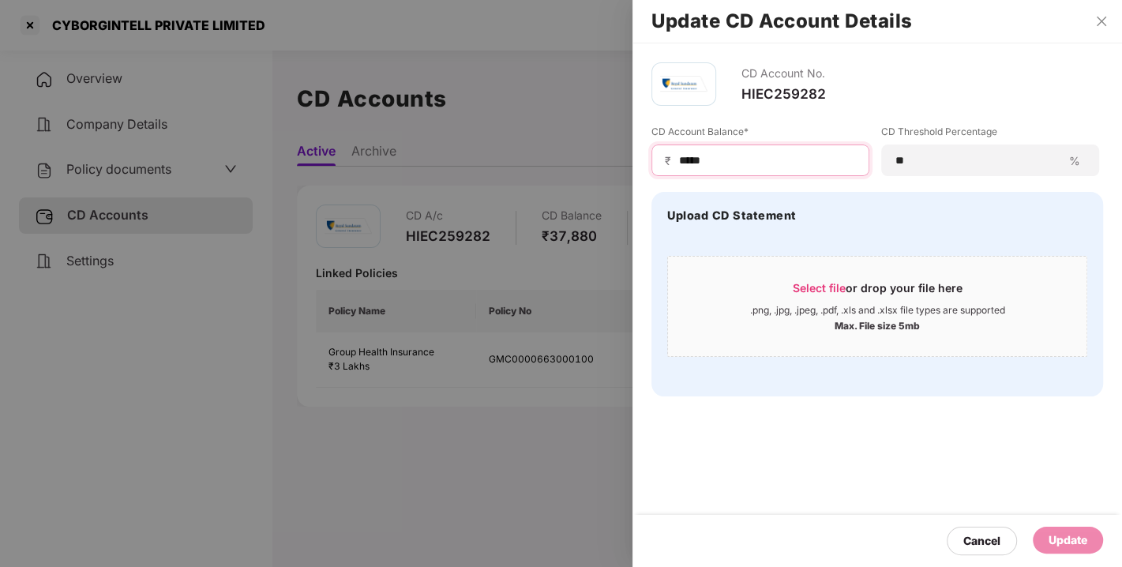
drag, startPoint x: 731, startPoint y: 156, endPoint x: 618, endPoint y: 171, distance: 113.9
click at [618, 171] on div "Update CD Account Details CD Account No. HIEC259282 CD Account Balance* ₹ *****…" at bounding box center [561, 283] width 1122 height 567
type input "*****"
click at [1062, 530] on div "Update" at bounding box center [1068, 540] width 70 height 27
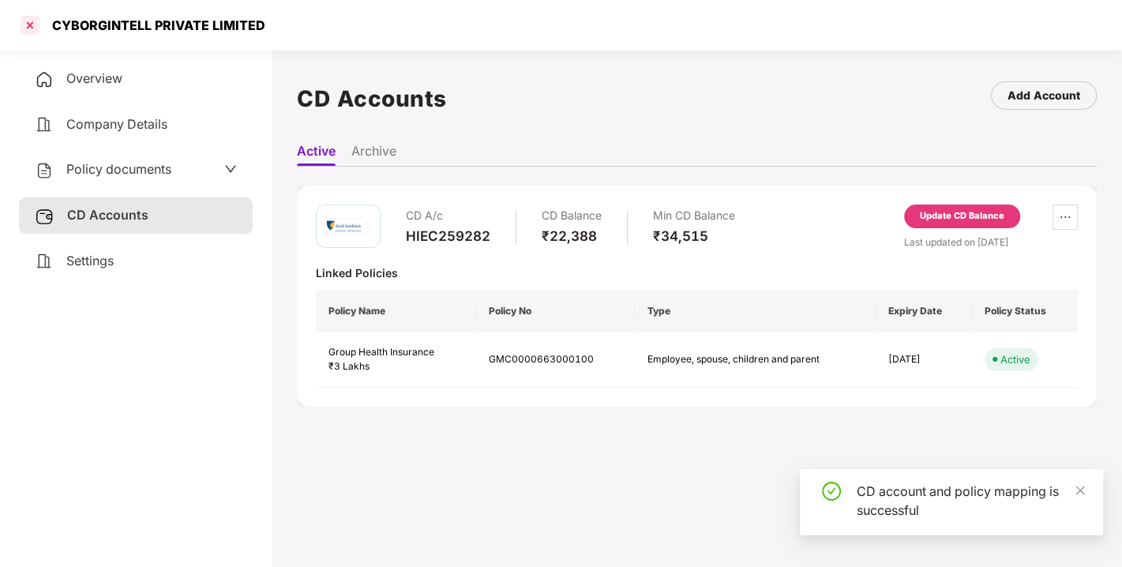
click at [35, 30] on div at bounding box center [29, 25] width 25 height 25
